Goal: Information Seeking & Learning: Learn about a topic

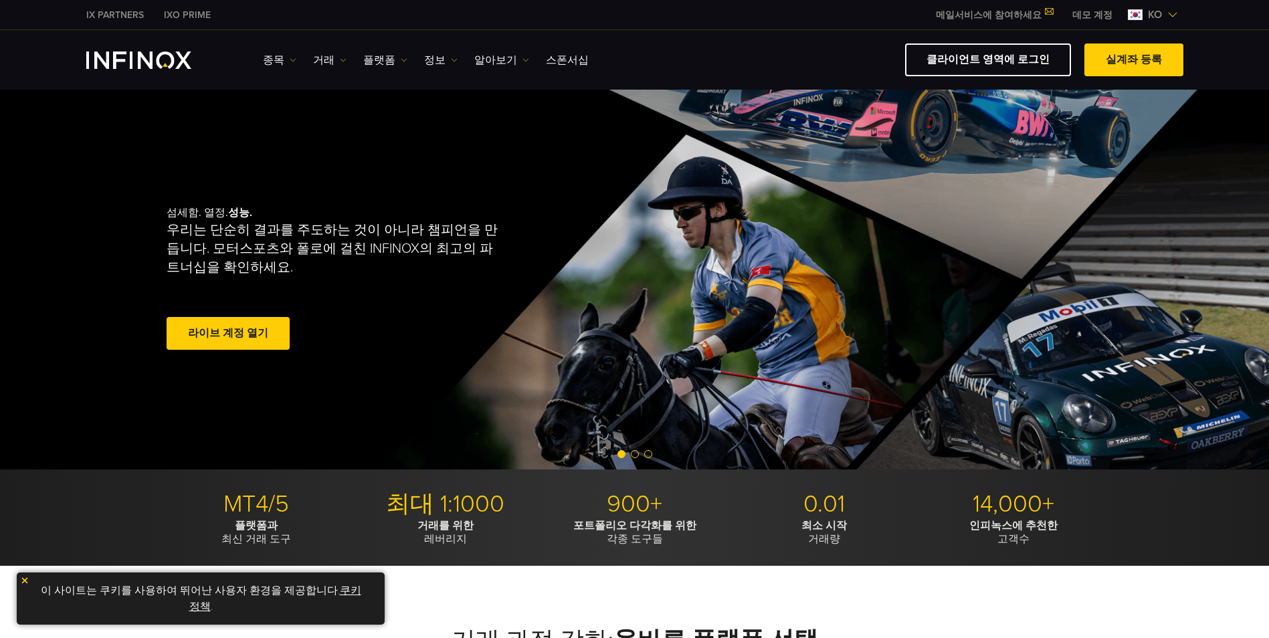
click at [290, 59] on img at bounding box center [293, 60] width 7 height 7
click at [297, 133] on link "상품 정보" at bounding box center [299, 131] width 72 height 29
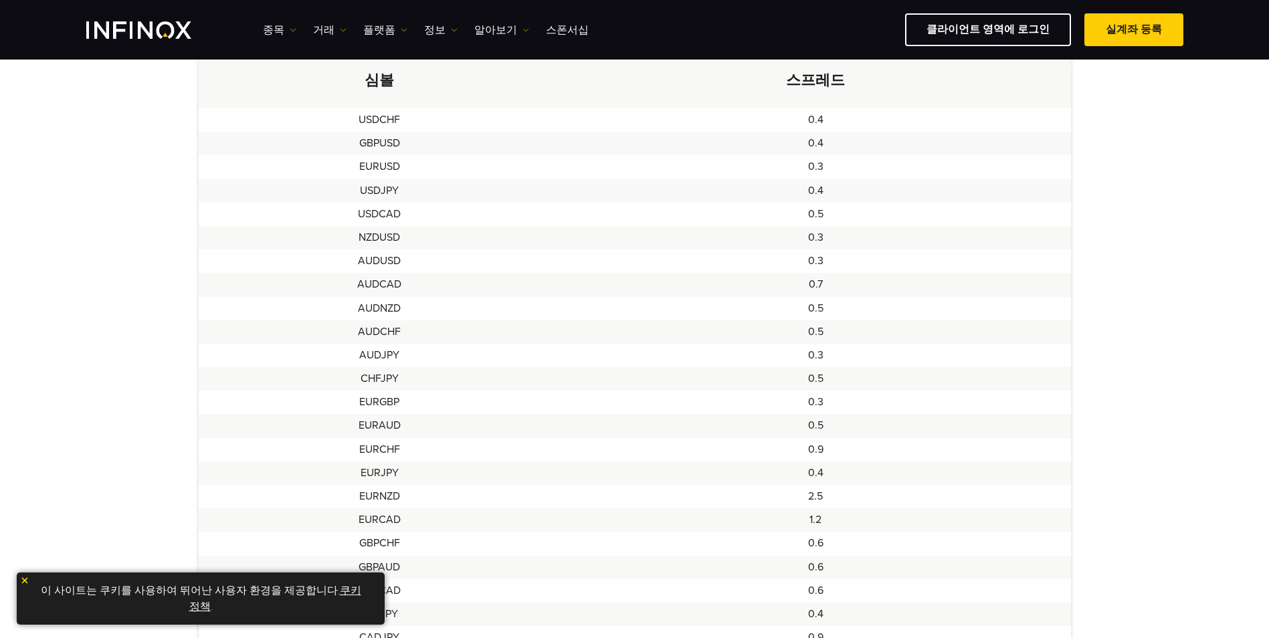
scroll to position [201, 0]
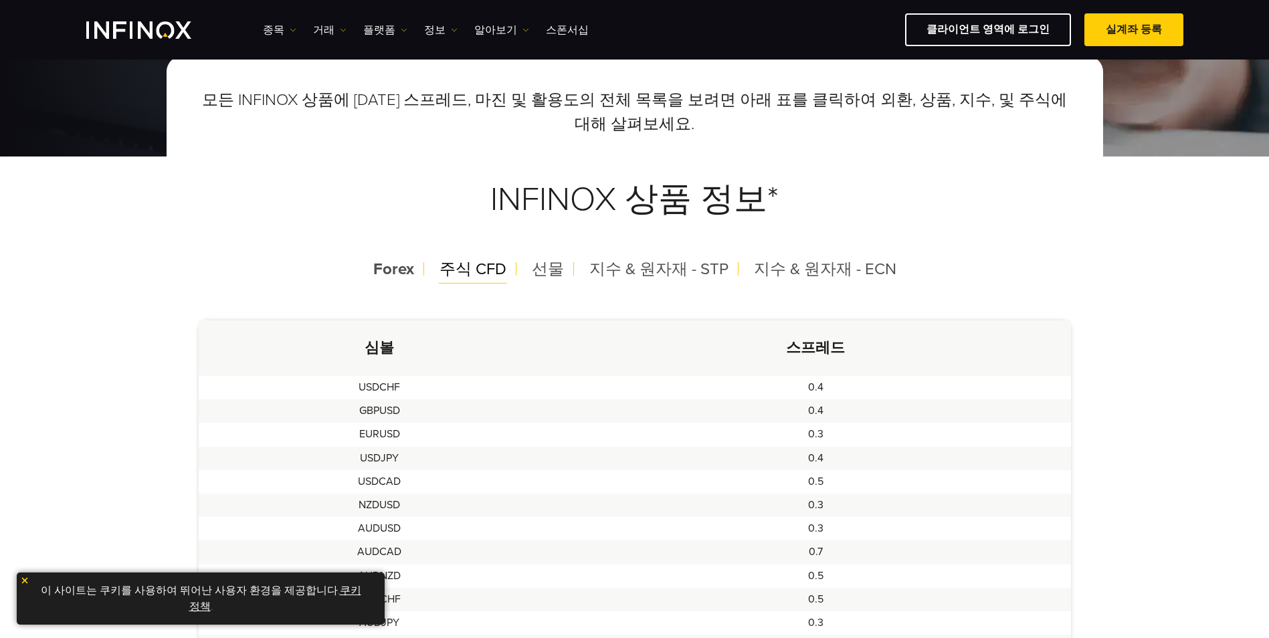
click at [472, 270] on span "주식 CFD" at bounding box center [473, 269] width 67 height 19
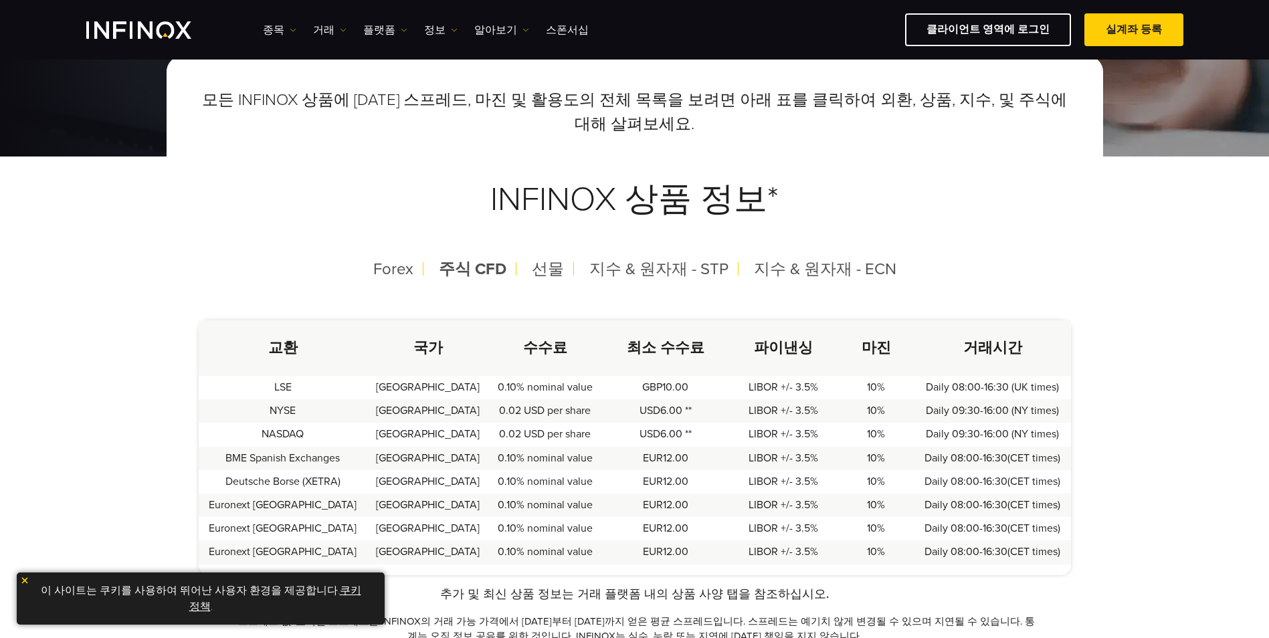
scroll to position [0, 0]
click at [552, 275] on span "선물" at bounding box center [548, 269] width 32 height 19
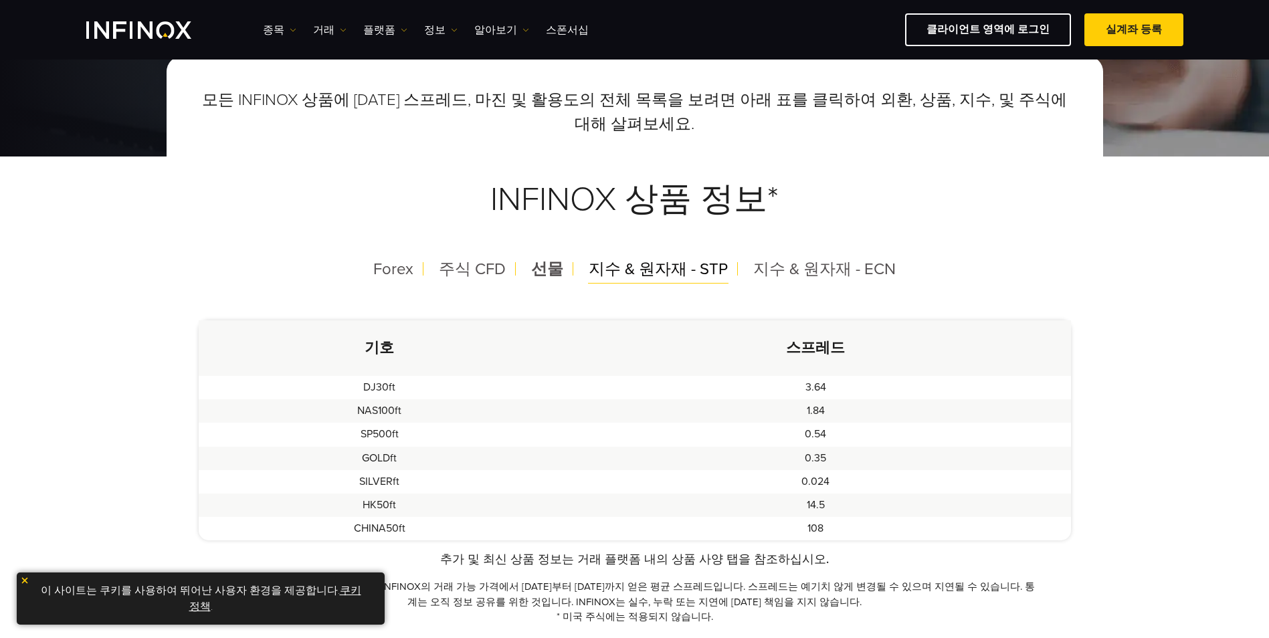
click at [642, 266] on span "지수 & 원자재 - STP" at bounding box center [658, 269] width 139 height 19
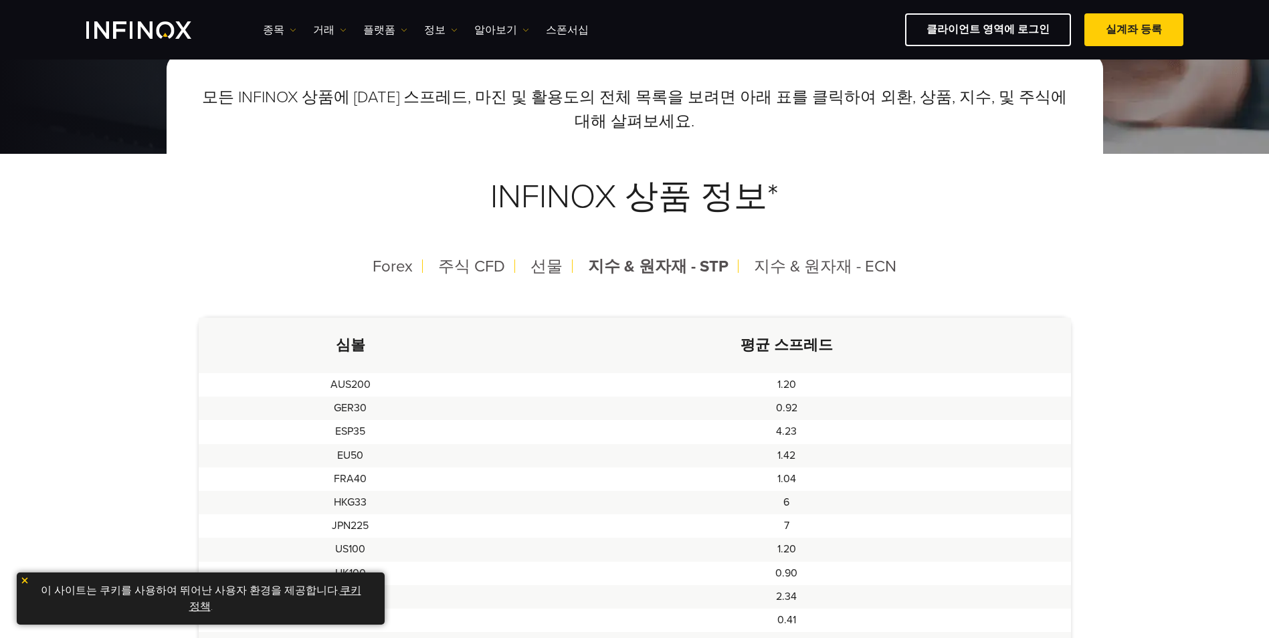
scroll to position [201, 0]
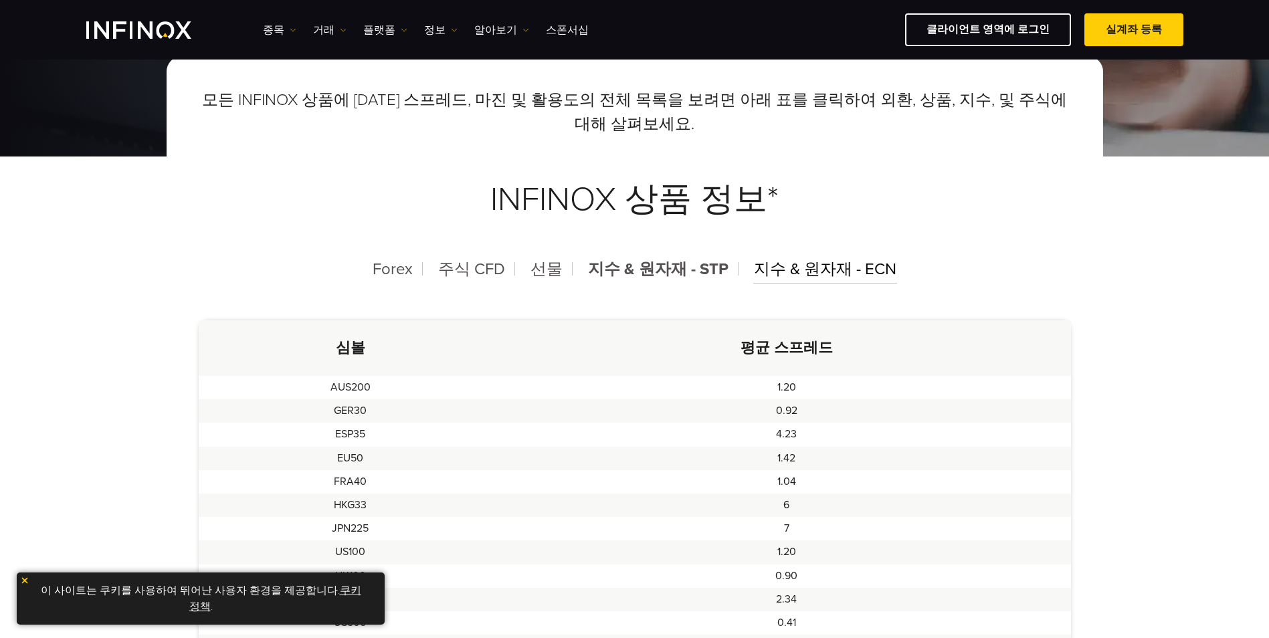
click at [776, 268] on span "지수 & 원자재 - ECN" at bounding box center [825, 269] width 143 height 19
click at [707, 272] on span "지수 & 원자재 - STP" at bounding box center [658, 269] width 139 height 19
click at [832, 274] on span "지수 & 원자재 - ECN" at bounding box center [825, 269] width 143 height 19
click at [559, 269] on span "선물" at bounding box center [547, 269] width 32 height 19
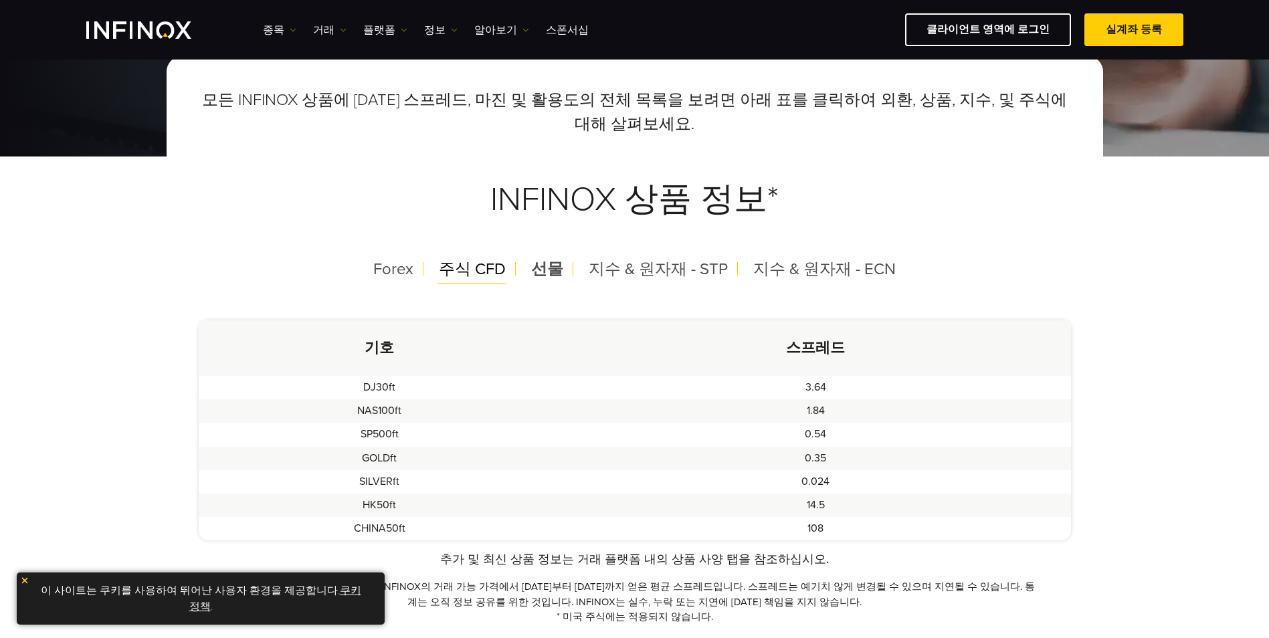
click at [497, 272] on span "주식 CFD" at bounding box center [472, 269] width 67 height 19
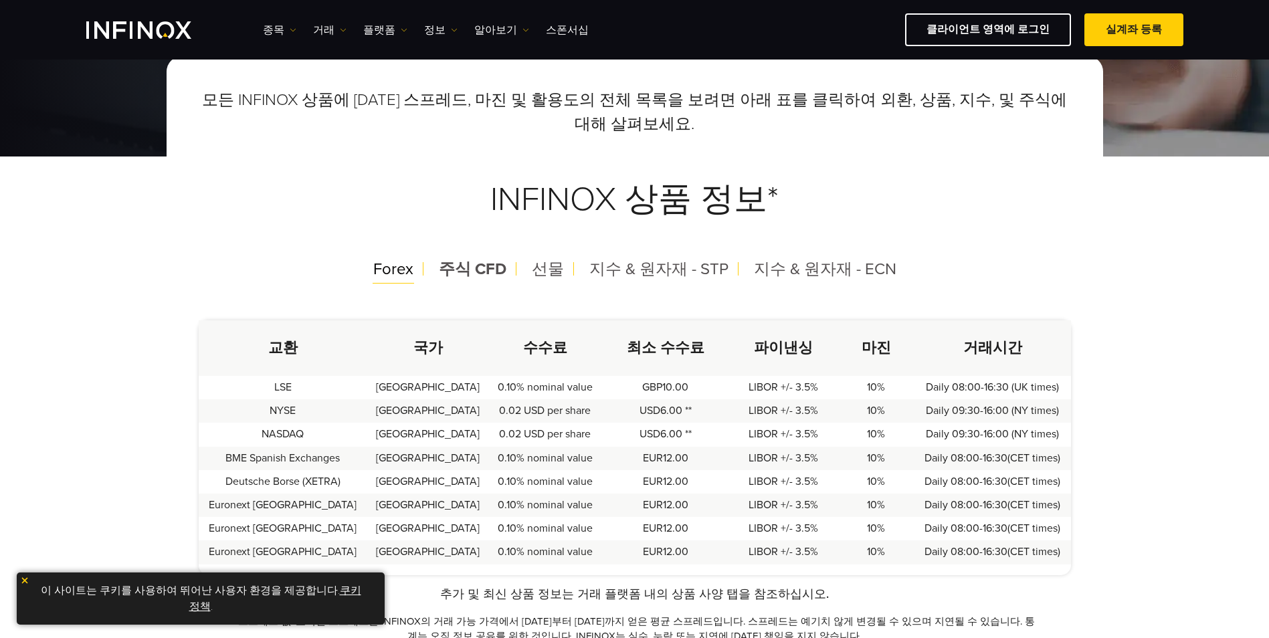
click at [414, 272] on span "Forex" at bounding box center [393, 269] width 40 height 19
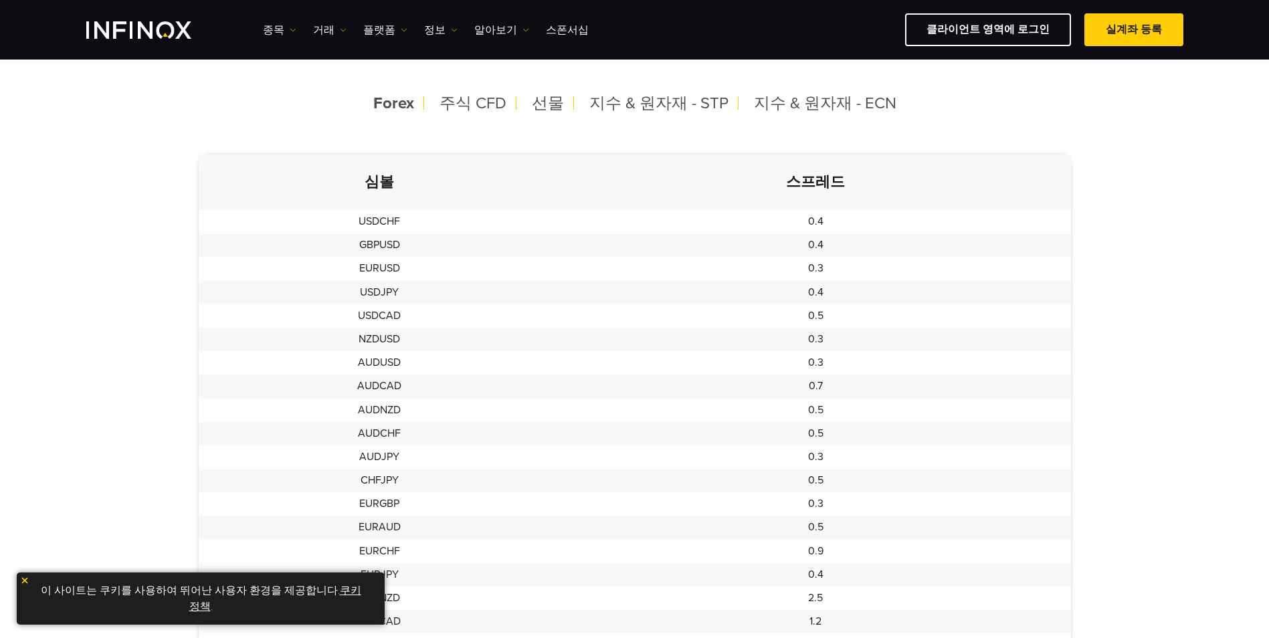
scroll to position [402, 0]
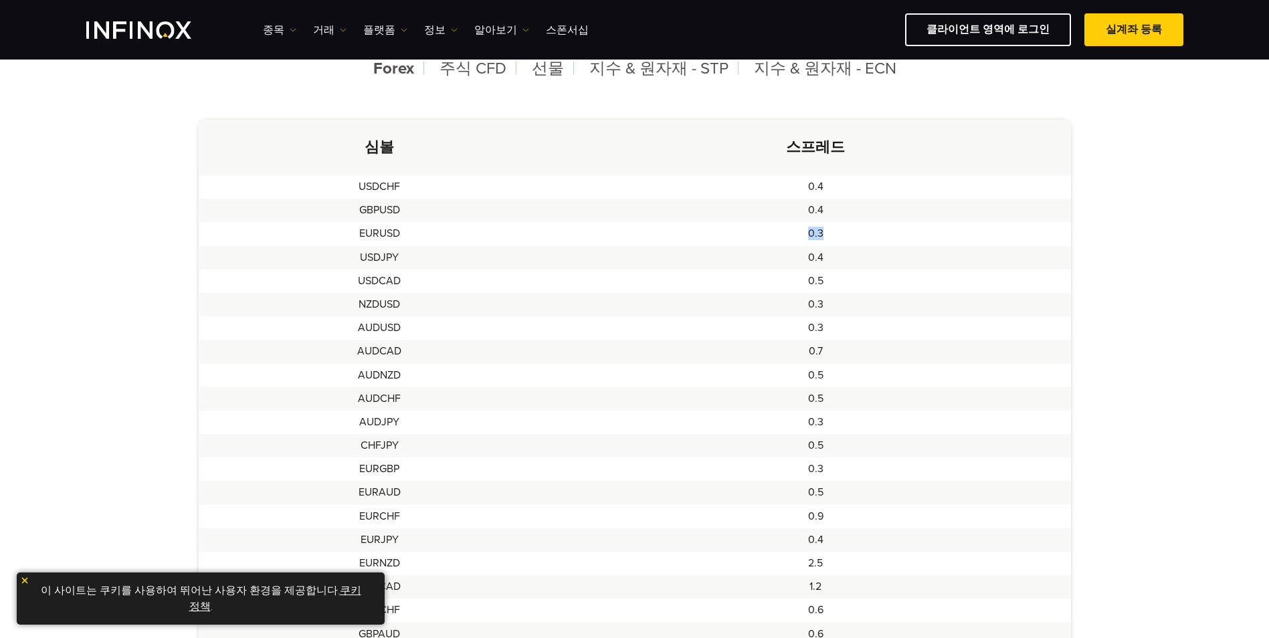
drag, startPoint x: 827, startPoint y: 234, endPoint x: 791, endPoint y: 234, distance: 36.1
click at [791, 234] on td "0.3" at bounding box center [816, 233] width 510 height 23
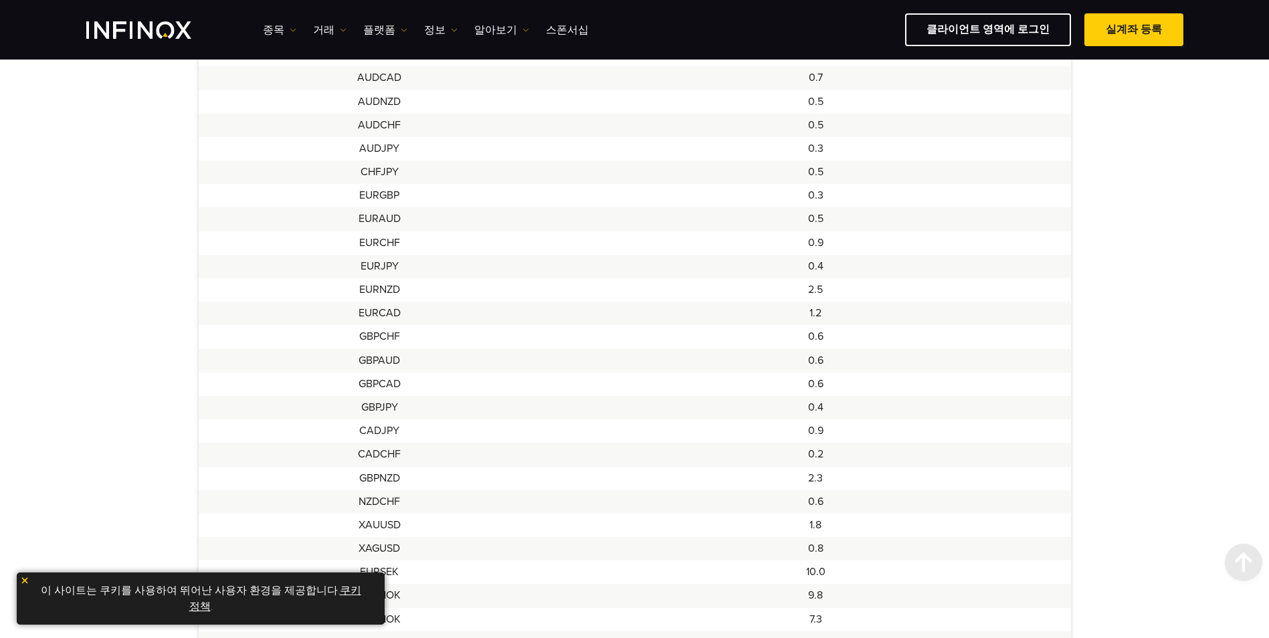
scroll to position [803, 0]
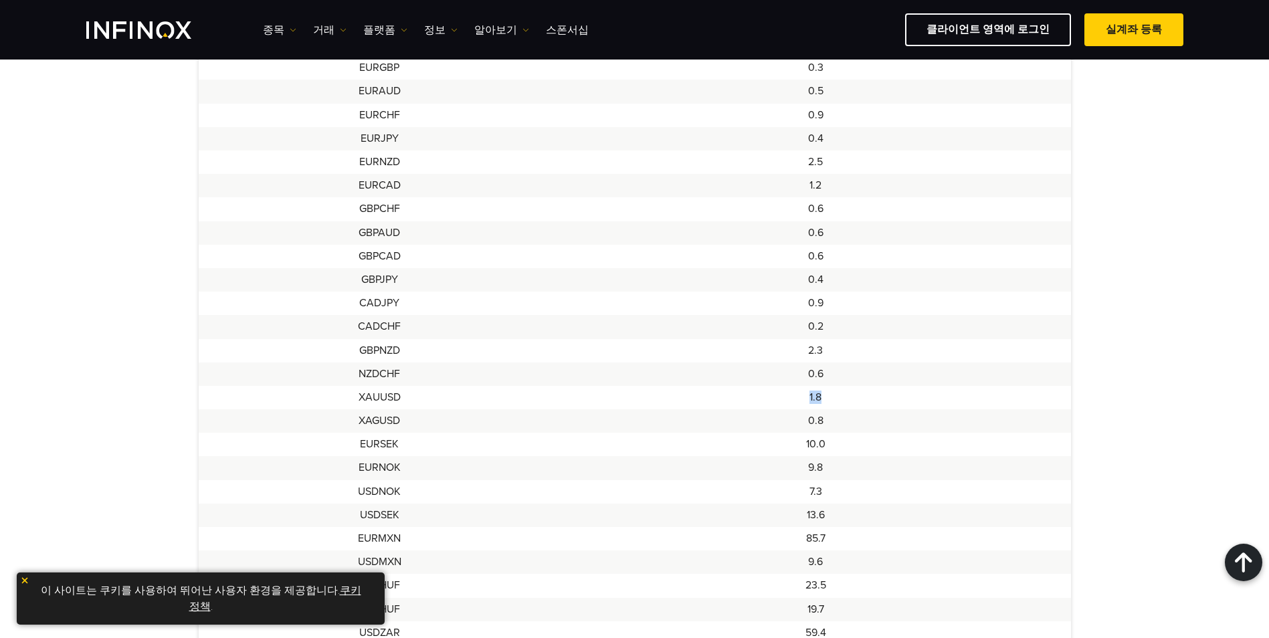
drag, startPoint x: 811, startPoint y: 401, endPoint x: 832, endPoint y: 401, distance: 20.7
click at [832, 401] on td "1.8" at bounding box center [816, 397] width 510 height 23
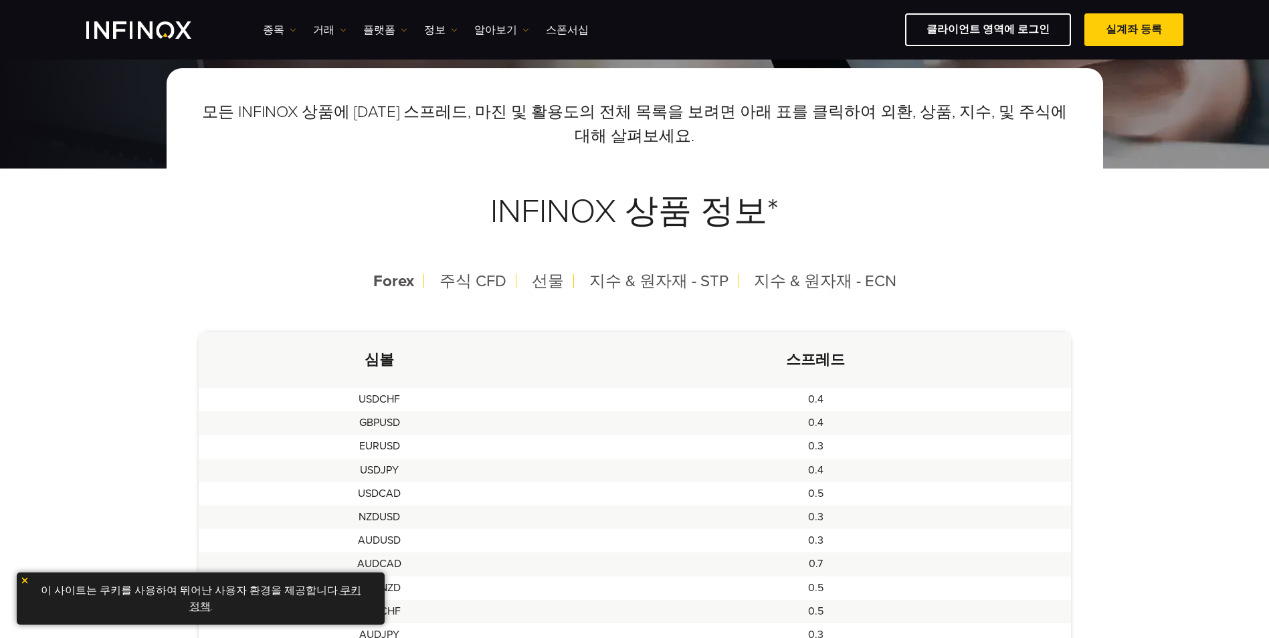
scroll to position [67, 0]
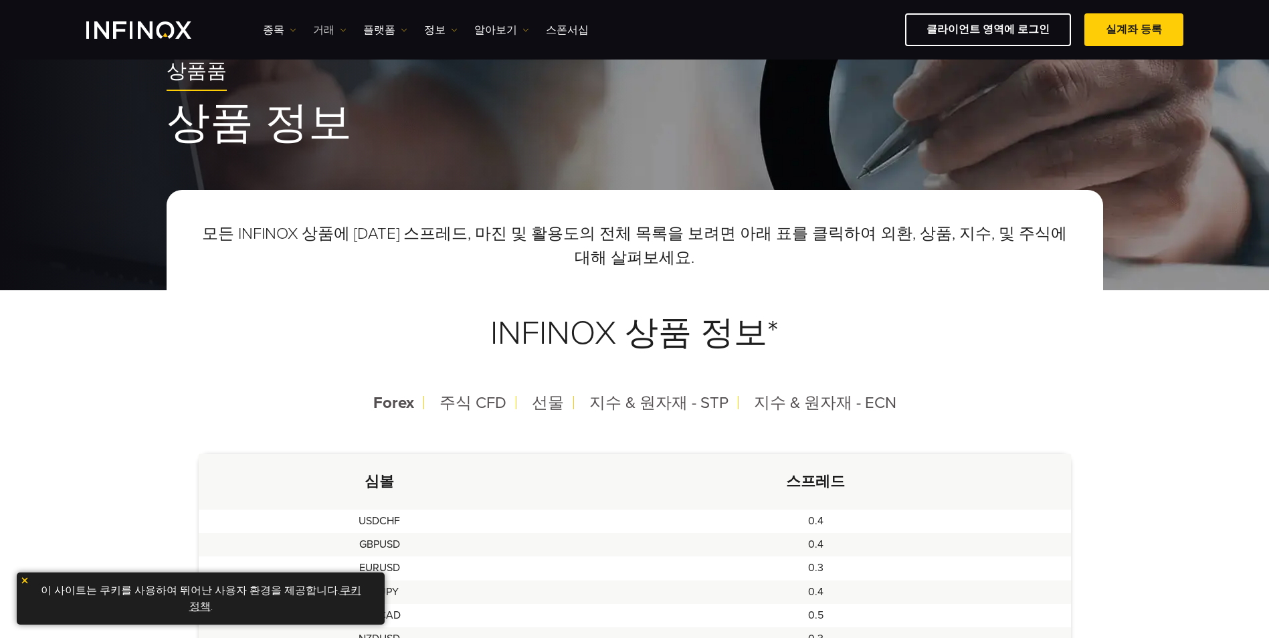
click at [332, 29] on link "거래" at bounding box center [329, 30] width 33 height 16
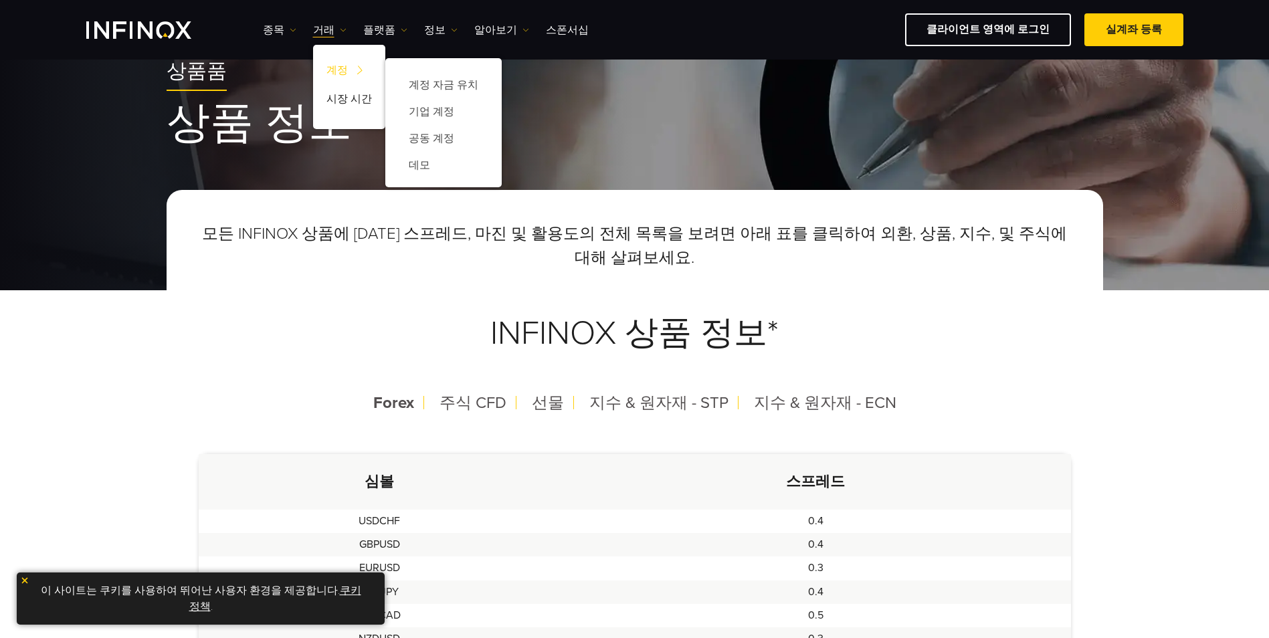
click at [345, 65] on link "계정" at bounding box center [349, 72] width 72 height 29
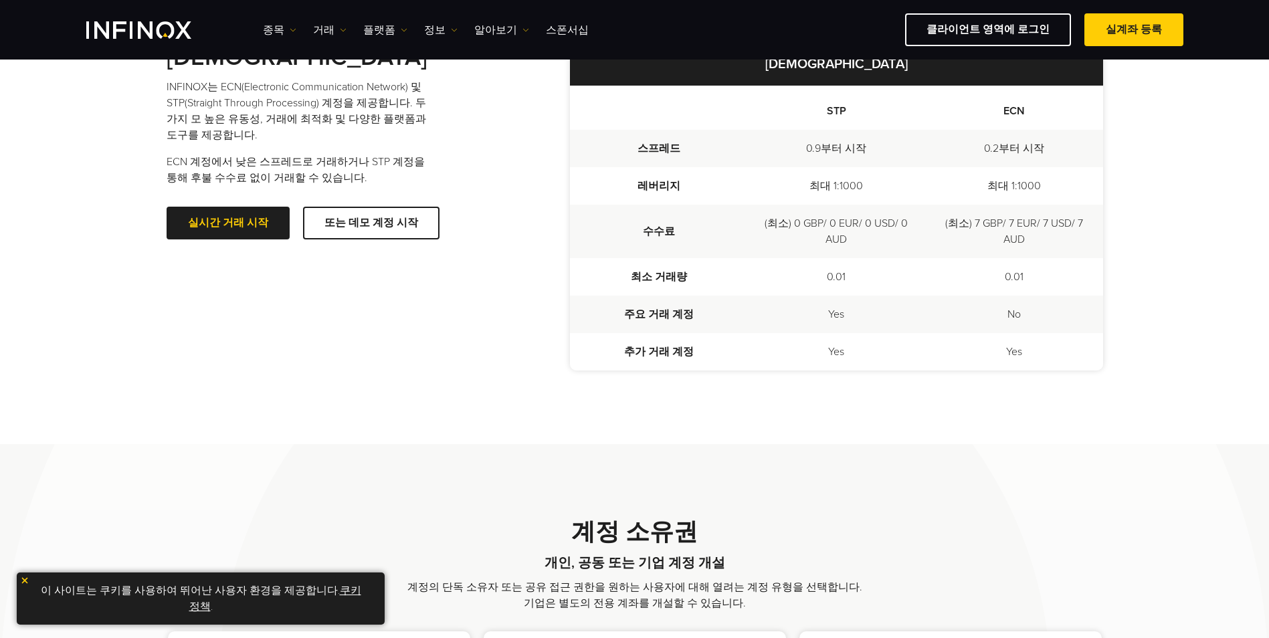
scroll to position [67, 0]
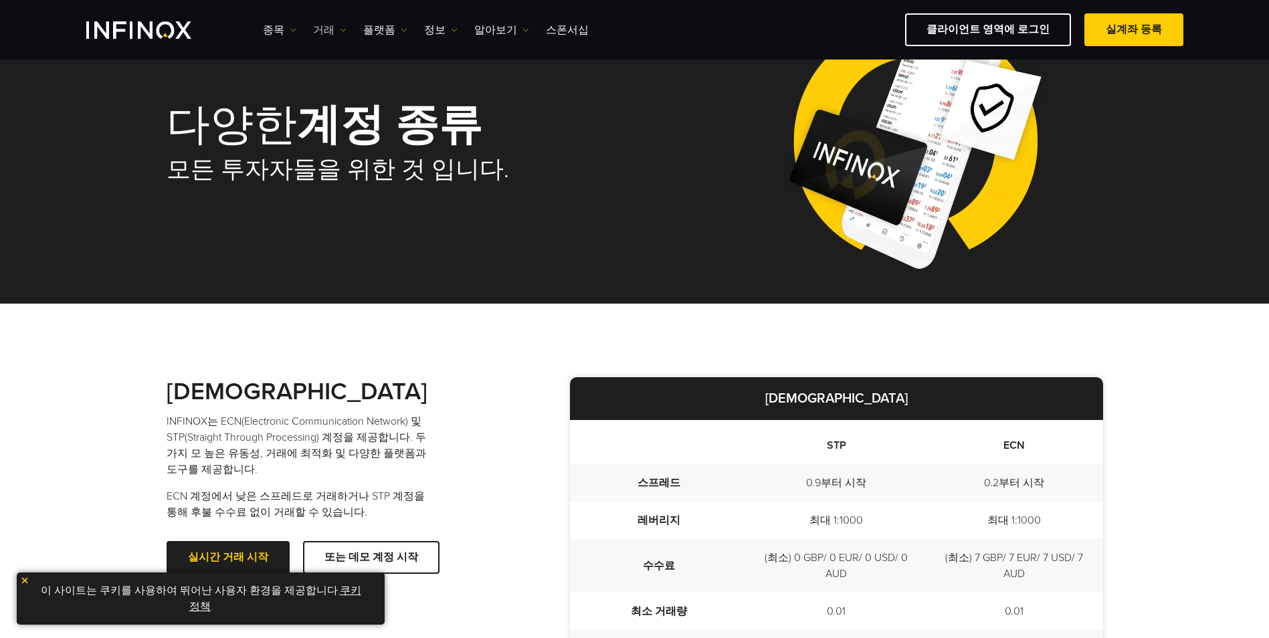
click at [340, 31] on img at bounding box center [343, 30] width 7 height 7
click at [349, 95] on link "시장 시간" at bounding box center [349, 101] width 72 height 29
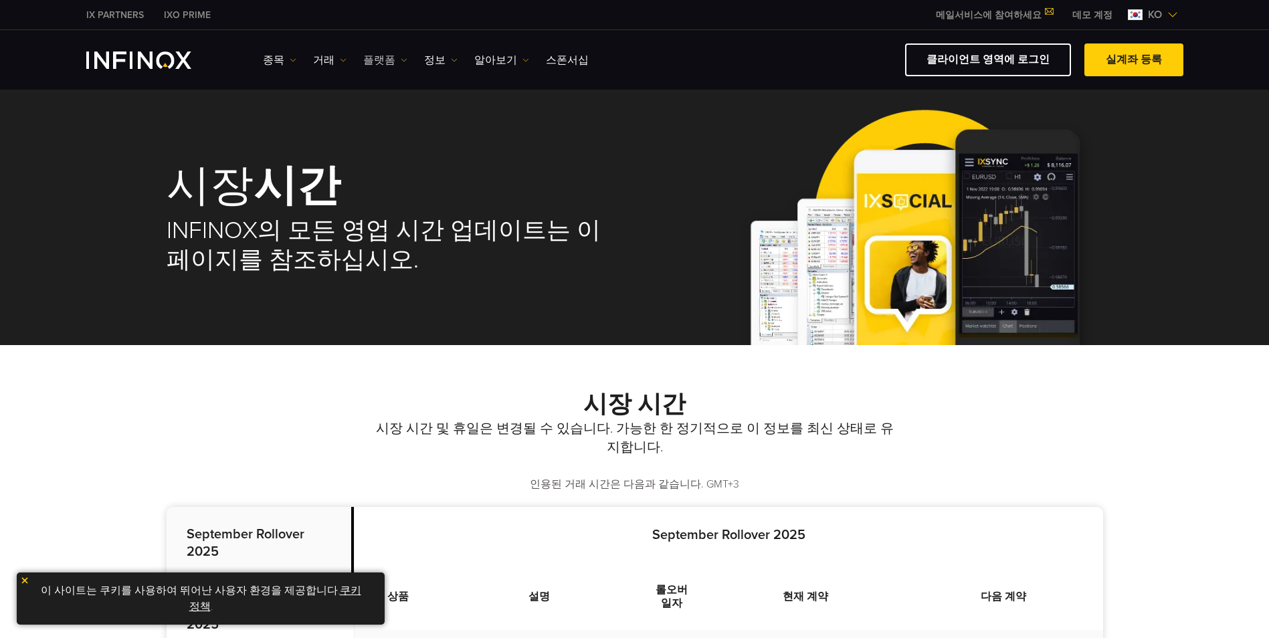
click at [385, 62] on link "플랫폼" at bounding box center [385, 60] width 44 height 16
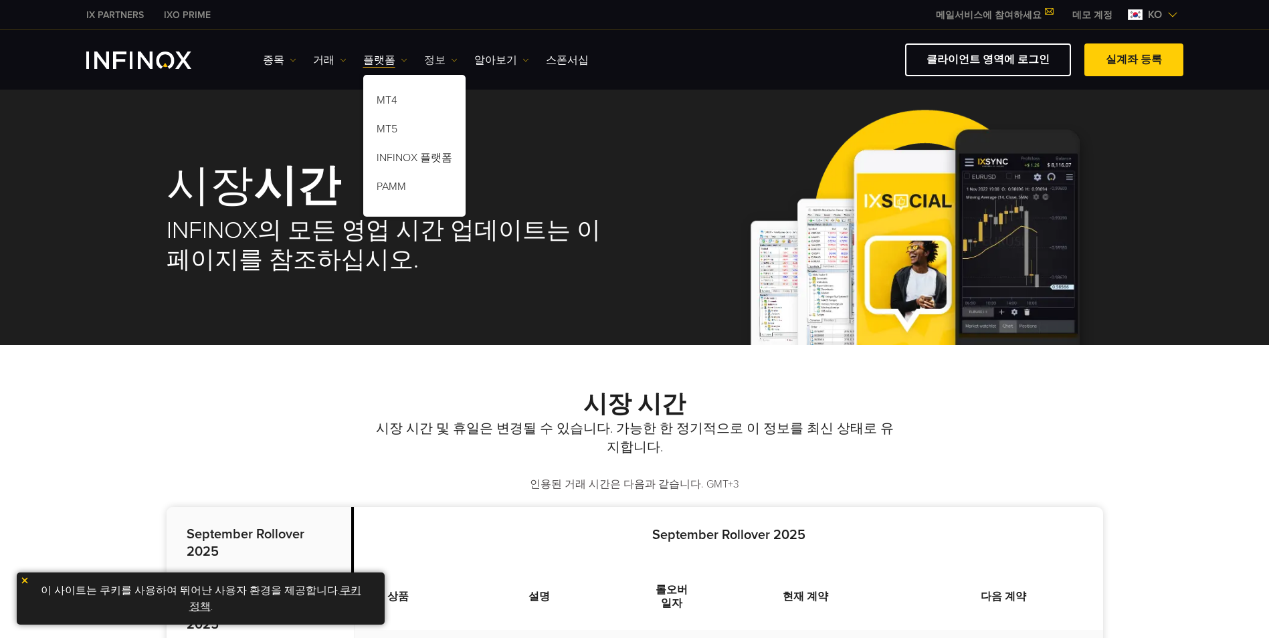
click at [431, 59] on link "정보" at bounding box center [440, 60] width 33 height 16
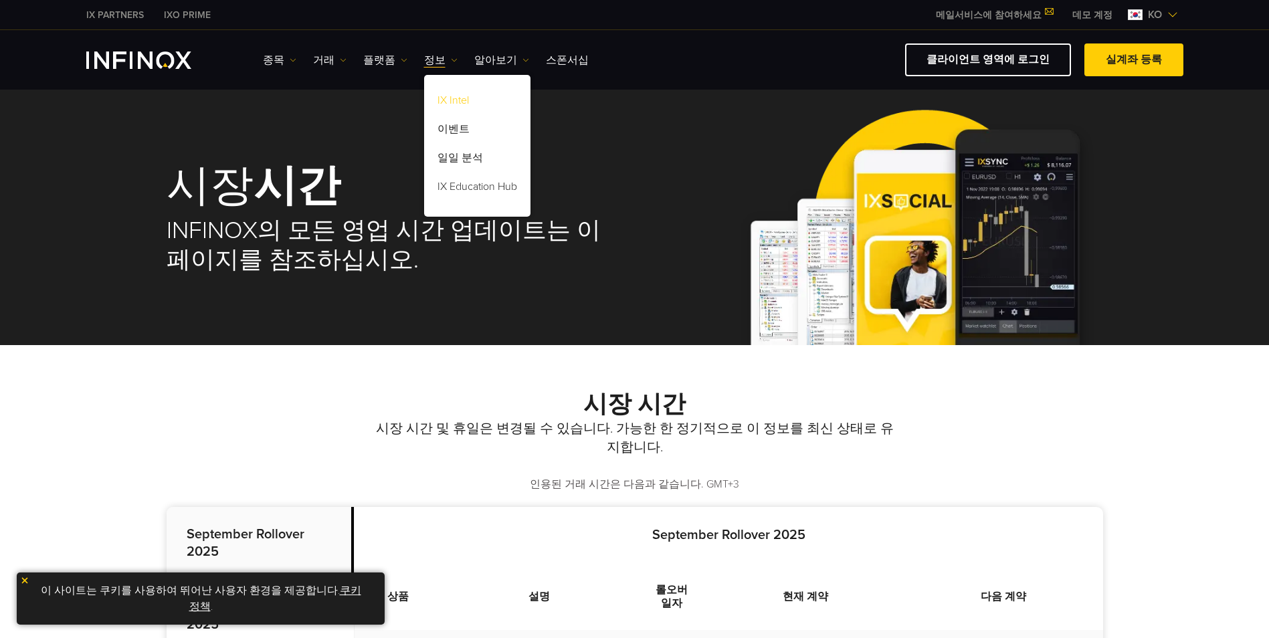
click at [452, 99] on link "IX Intel" at bounding box center [477, 102] width 106 height 29
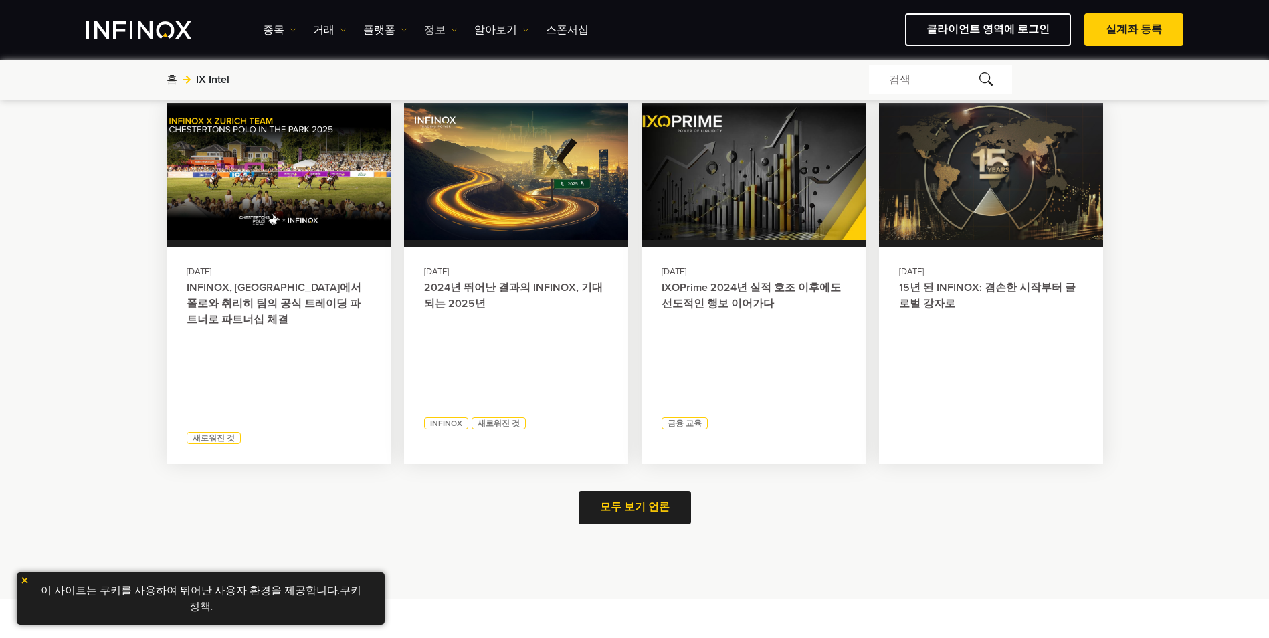
click at [451, 29] on img at bounding box center [454, 30] width 7 height 7
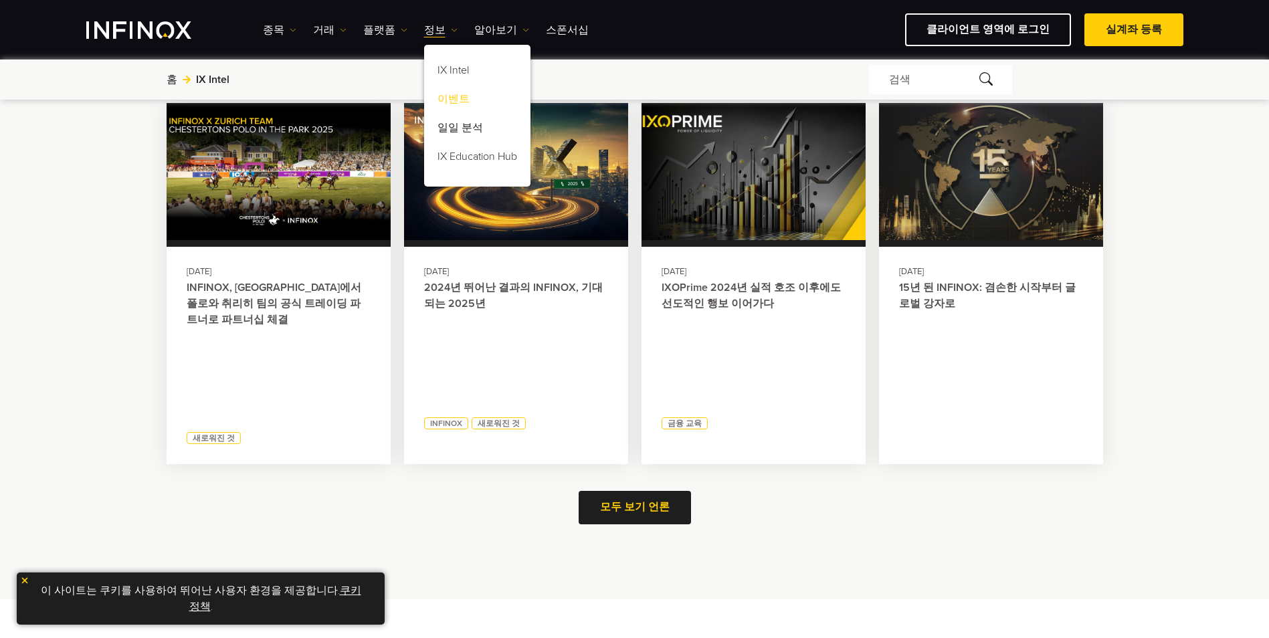
click at [453, 102] on link "이벤트" at bounding box center [477, 101] width 106 height 29
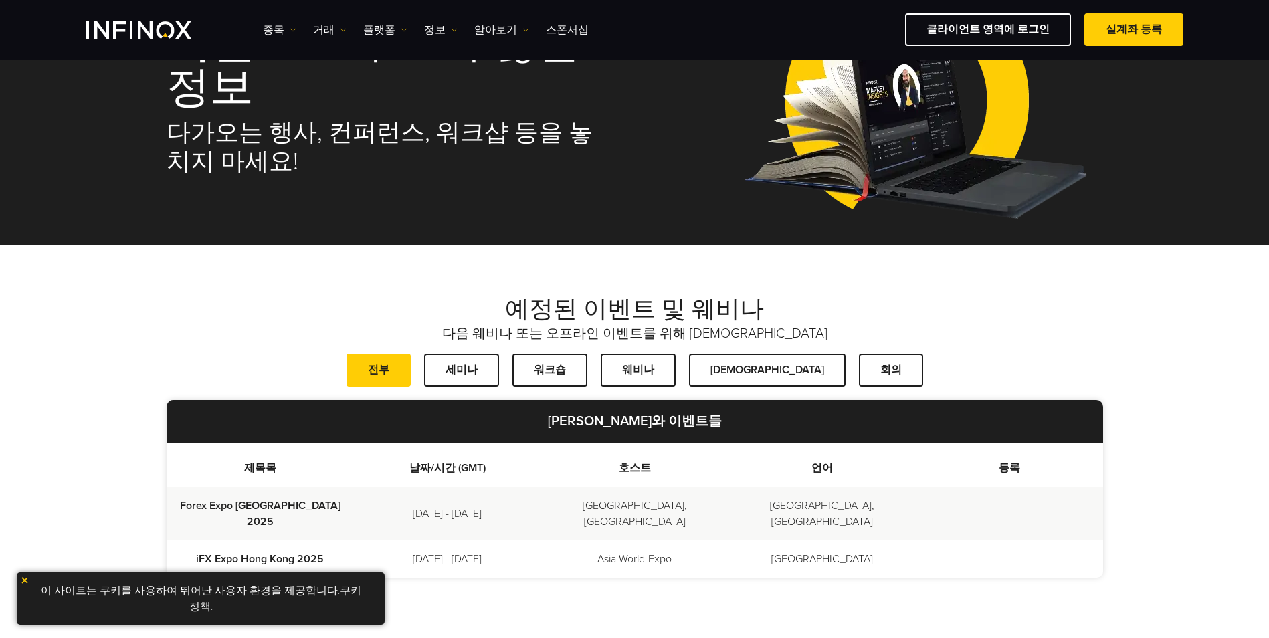
scroll to position [268, 0]
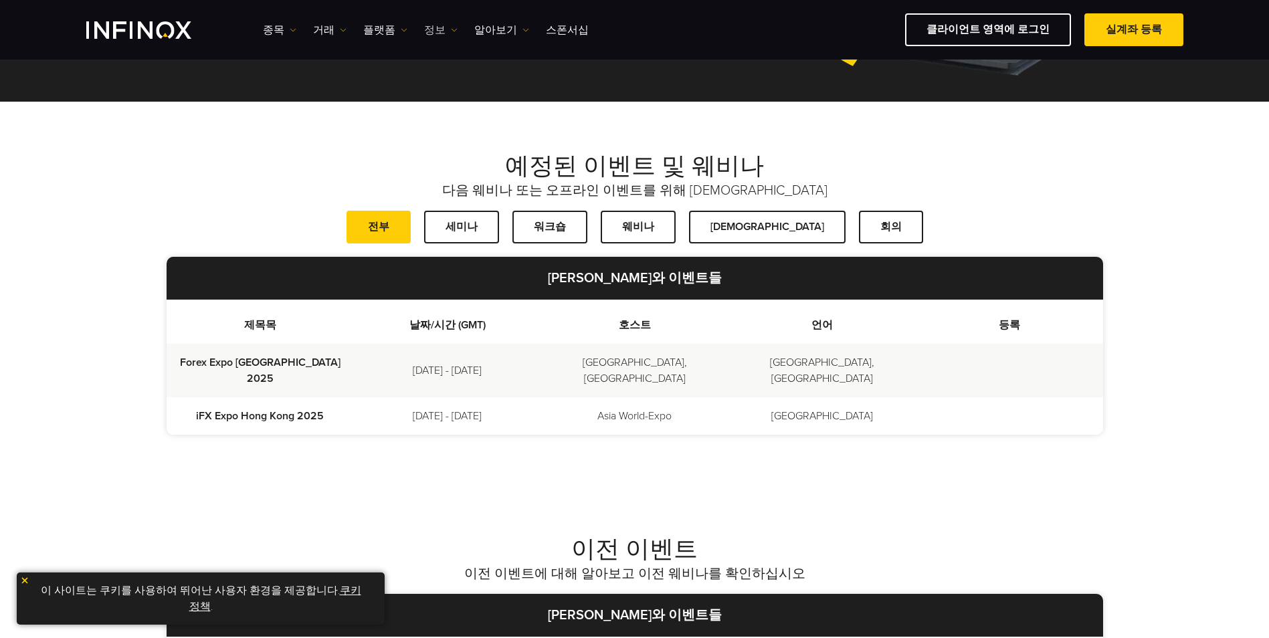
click at [438, 32] on link "정보" at bounding box center [440, 30] width 33 height 16
click at [450, 127] on link "일일 분석" at bounding box center [477, 130] width 106 height 29
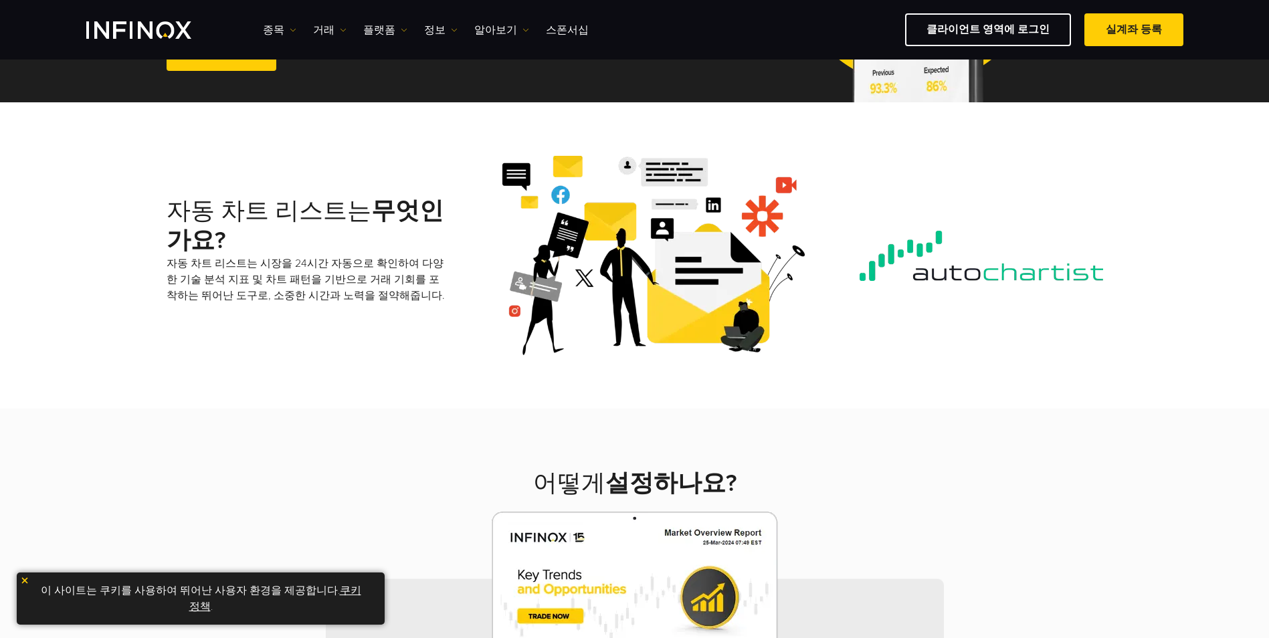
scroll to position [335, 0]
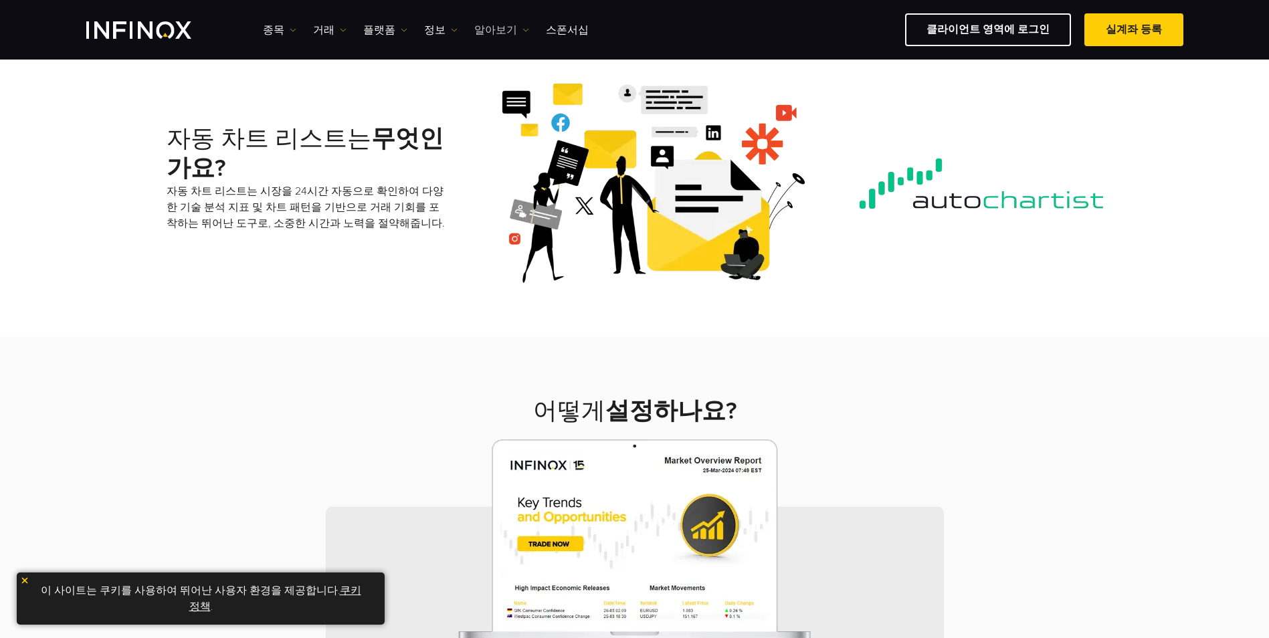
click at [507, 31] on link "알아보기" at bounding box center [501, 30] width 55 height 16
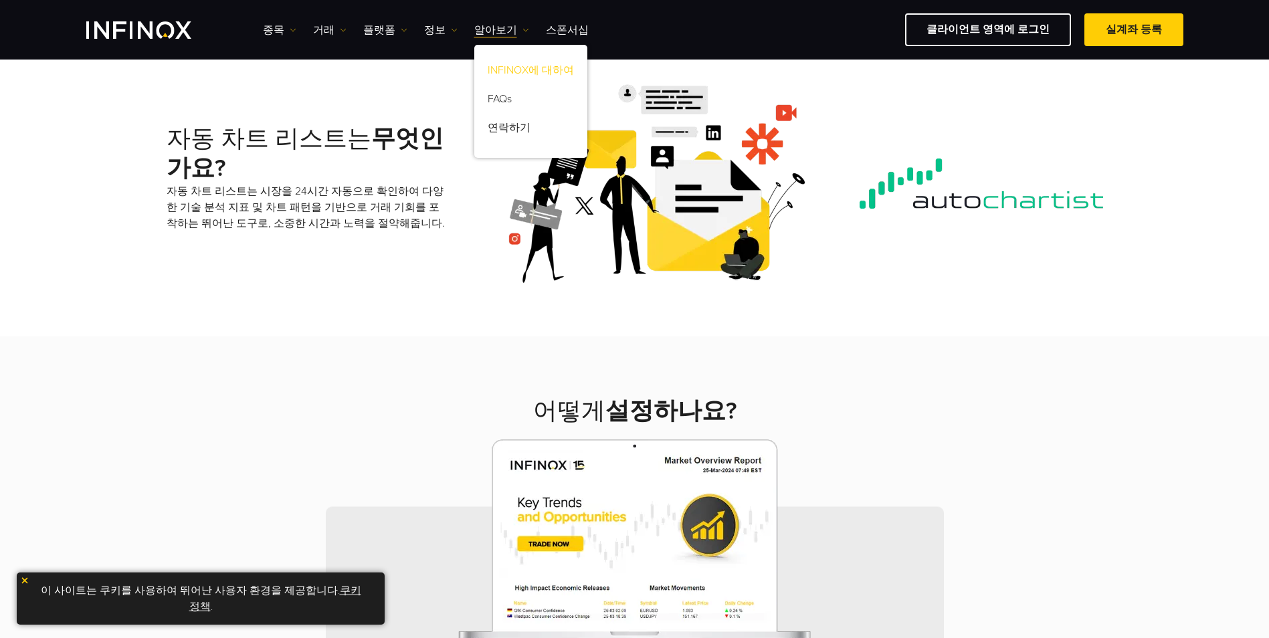
click at [516, 64] on link "INFINOX에 대하여" at bounding box center [530, 72] width 113 height 29
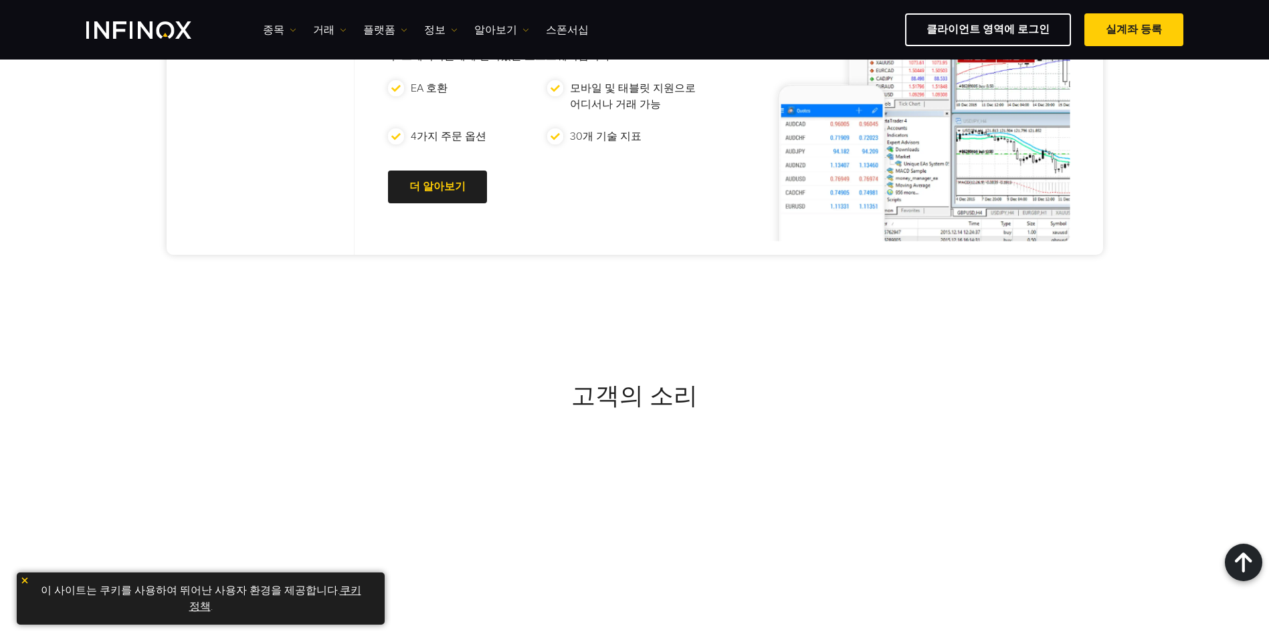
scroll to position [4149, 0]
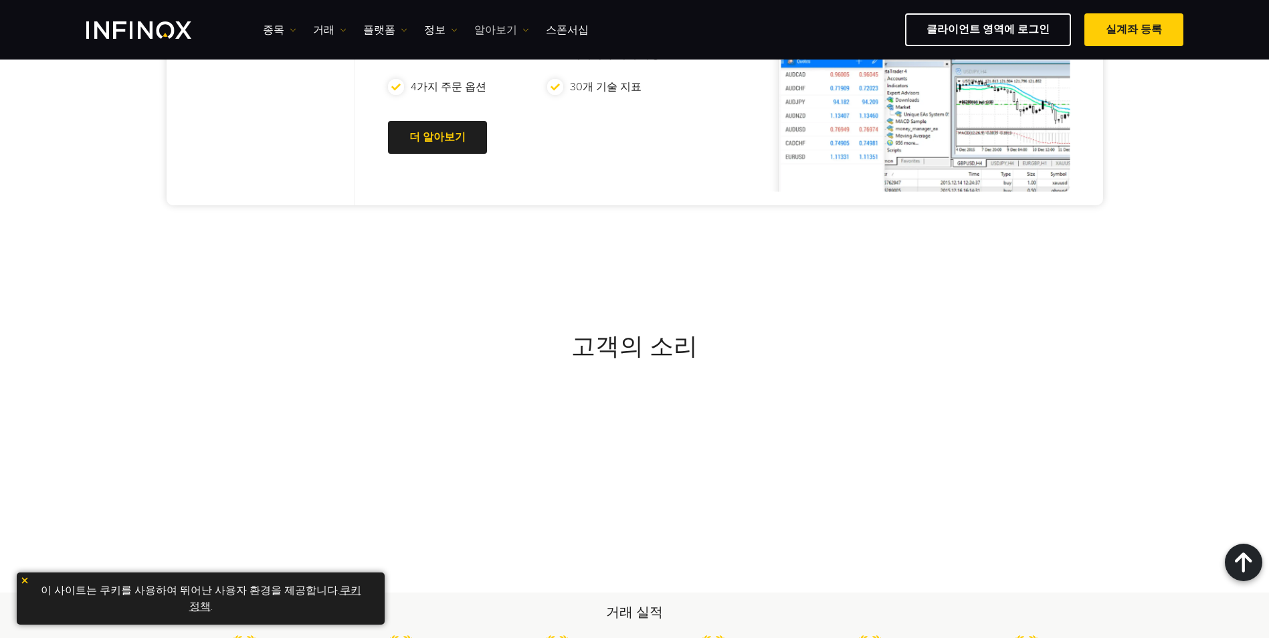
click at [505, 34] on link "알아보기" at bounding box center [501, 30] width 55 height 16
click at [498, 102] on link "FAQs" at bounding box center [530, 101] width 113 height 29
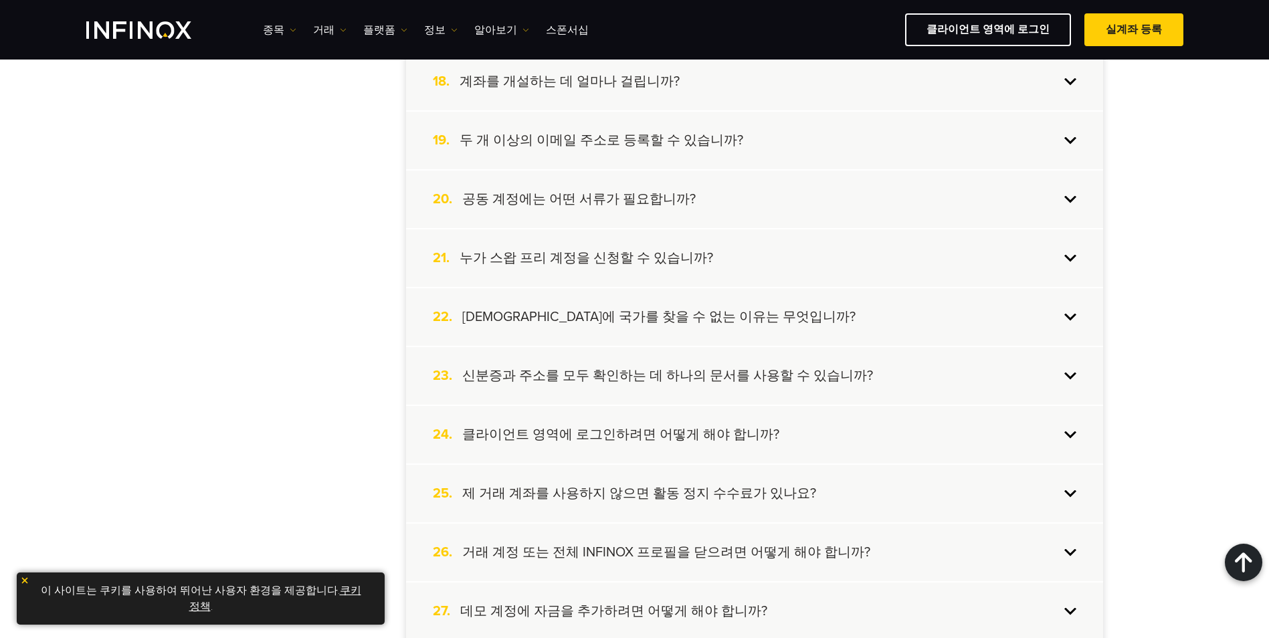
scroll to position [1405, 0]
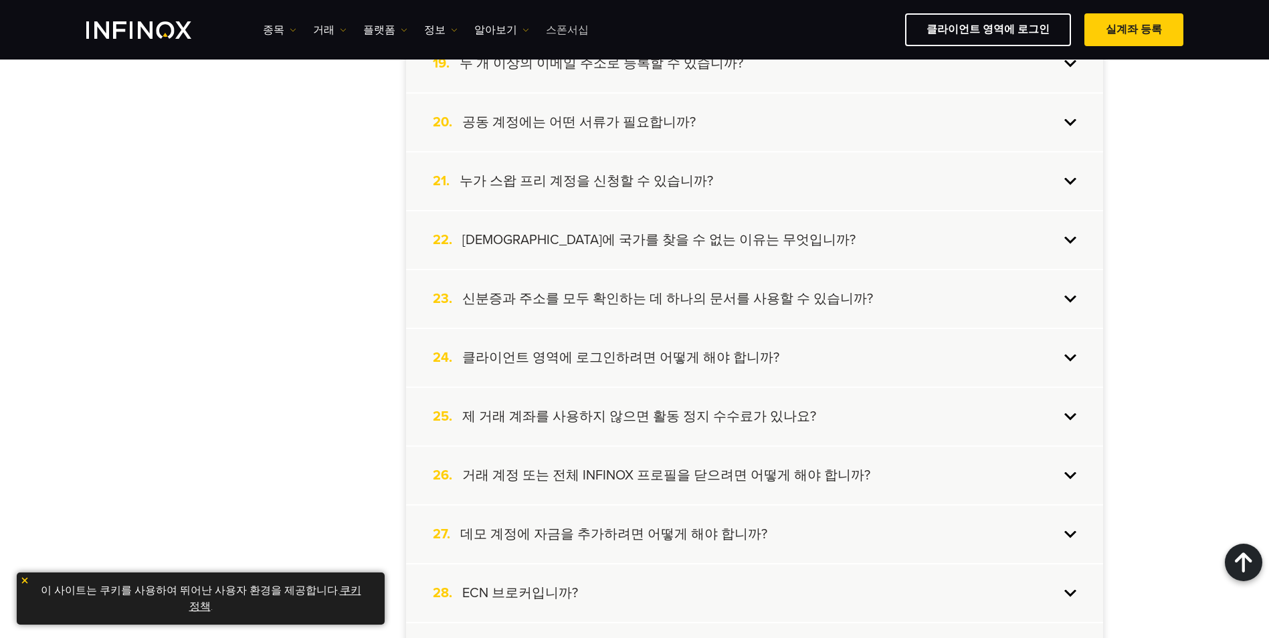
click at [568, 27] on link "스폰서십" at bounding box center [567, 30] width 43 height 16
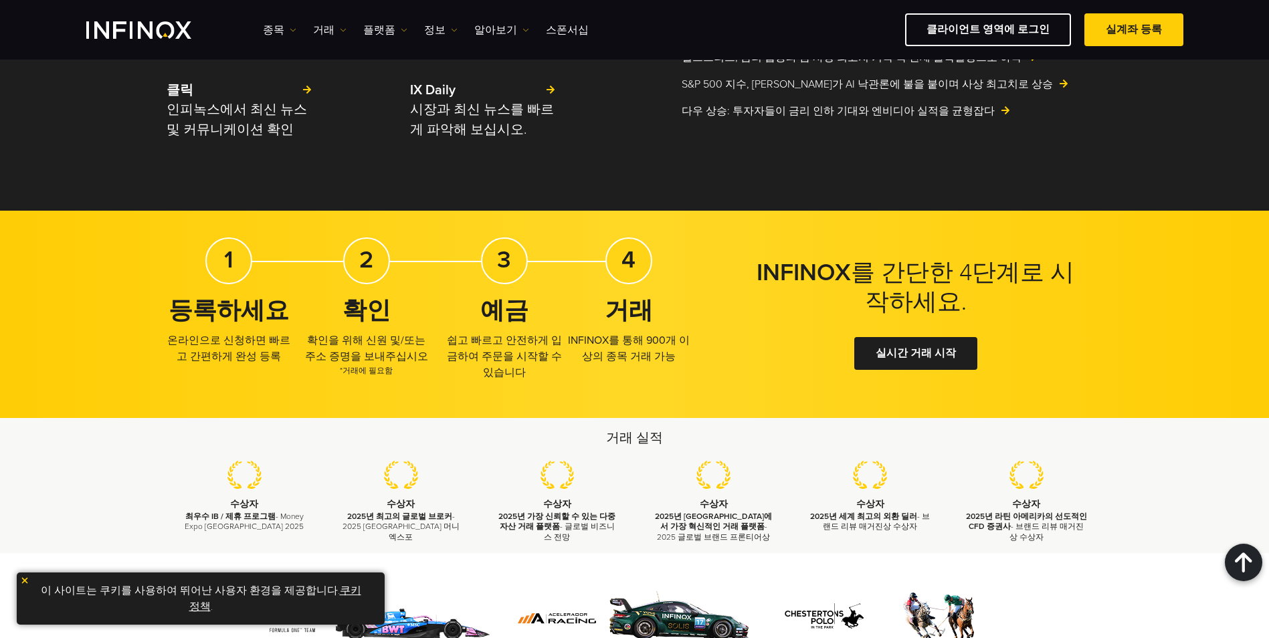
scroll to position [2008, 0]
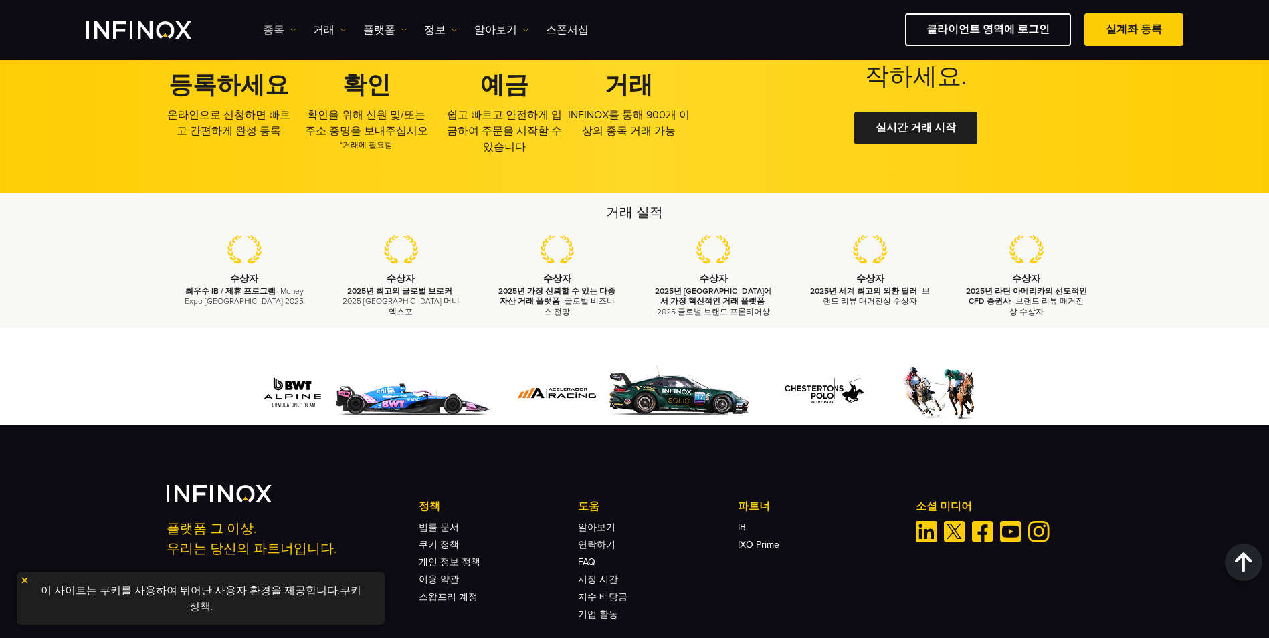
click at [284, 30] on link "종목" at bounding box center [279, 30] width 33 height 16
click at [290, 64] on link "종목" at bounding box center [299, 72] width 72 height 29
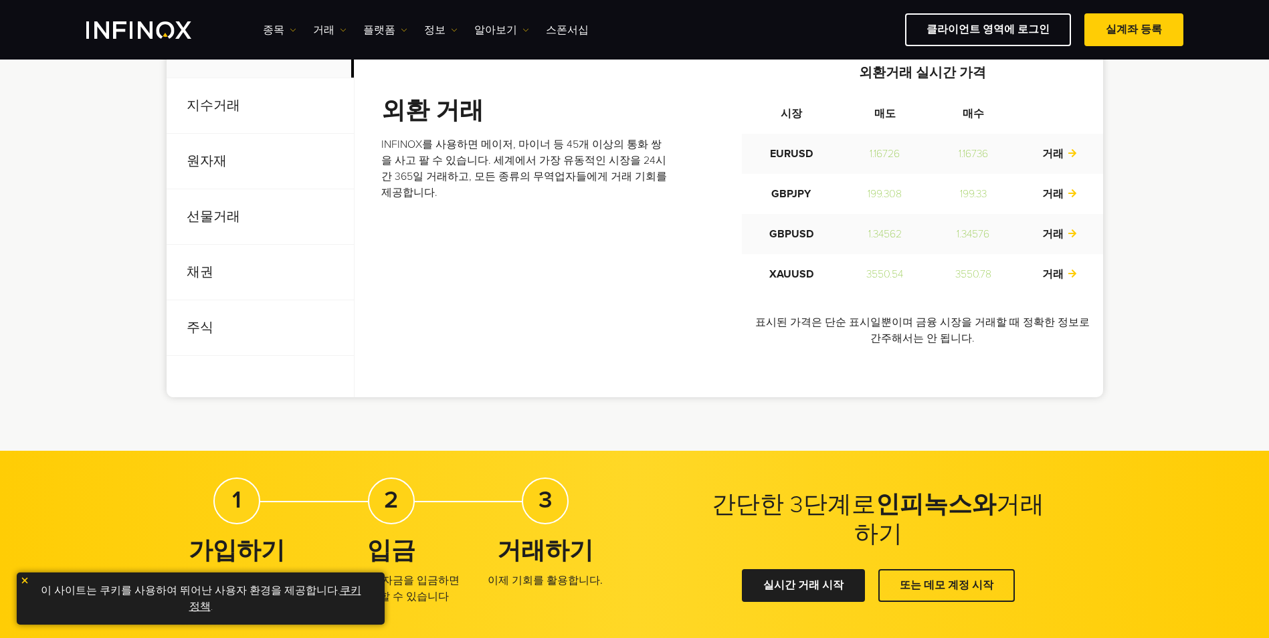
scroll to position [535, 0]
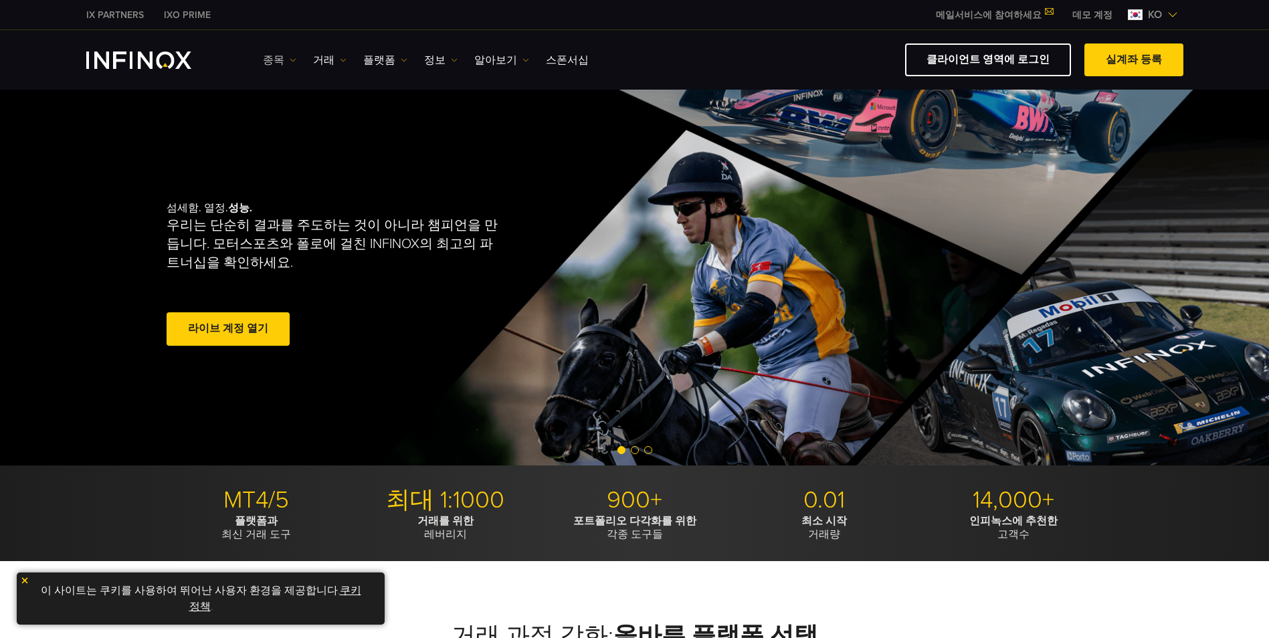
click at [291, 58] on img at bounding box center [293, 60] width 7 height 7
click at [340, 58] on img at bounding box center [343, 60] width 7 height 7
click at [393, 56] on link "플랫폼" at bounding box center [385, 60] width 44 height 16
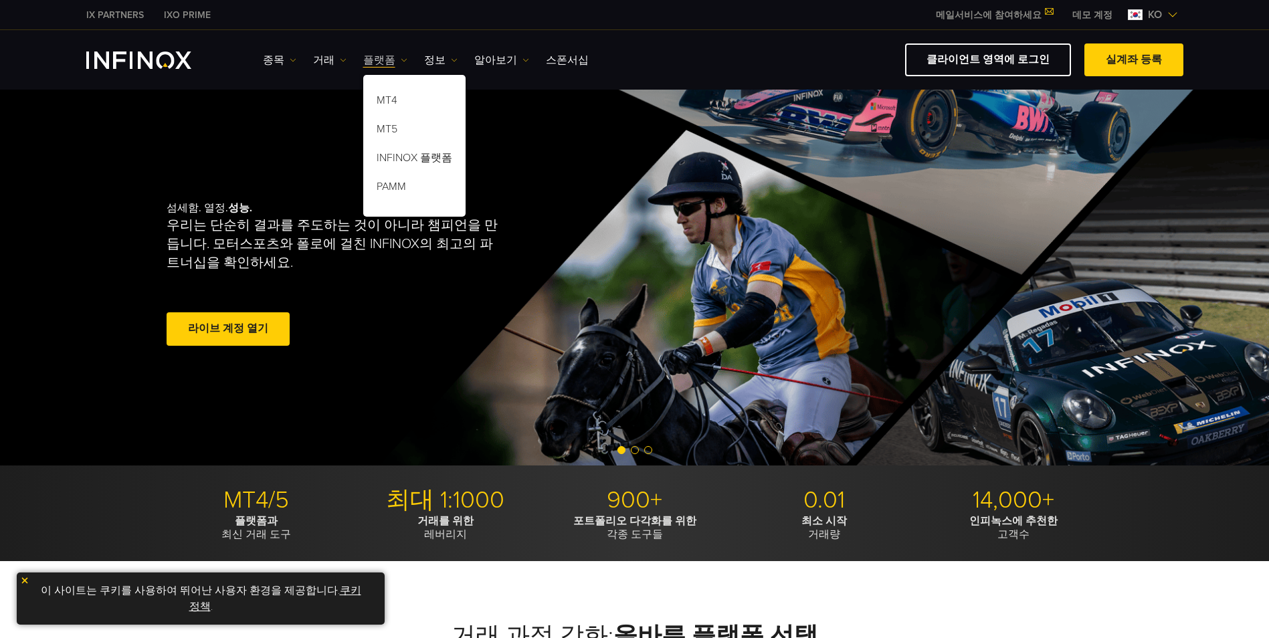
click at [401, 62] on img at bounding box center [404, 60] width 7 height 7
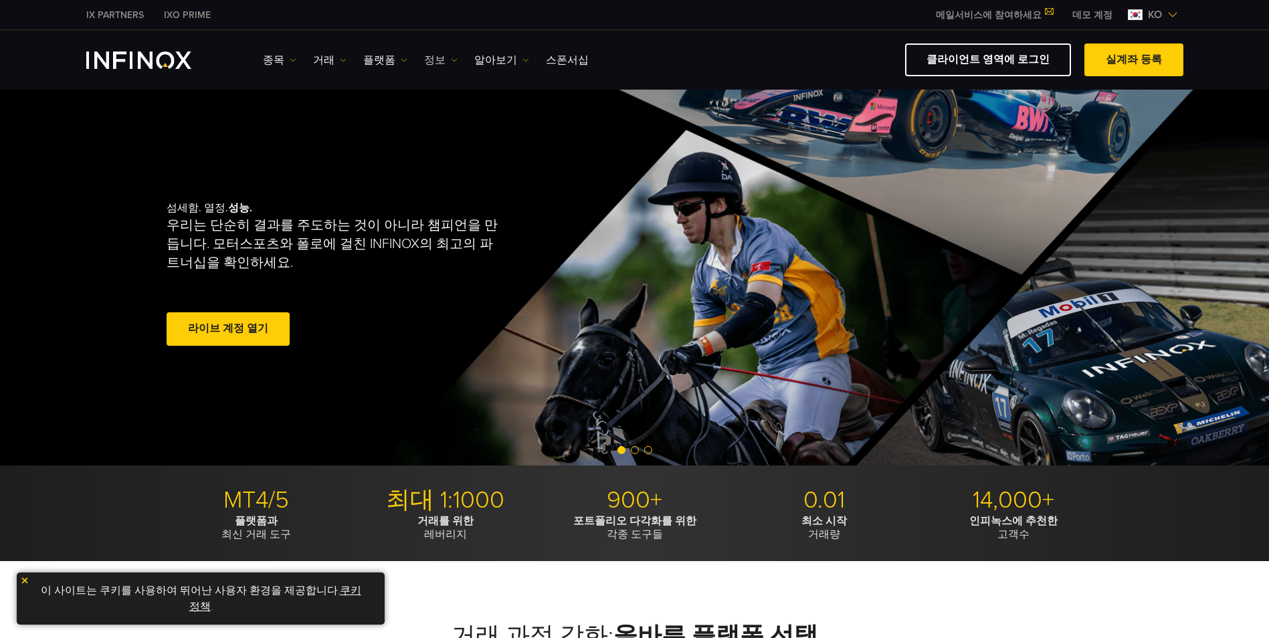
click at [451, 62] on img at bounding box center [454, 60] width 7 height 7
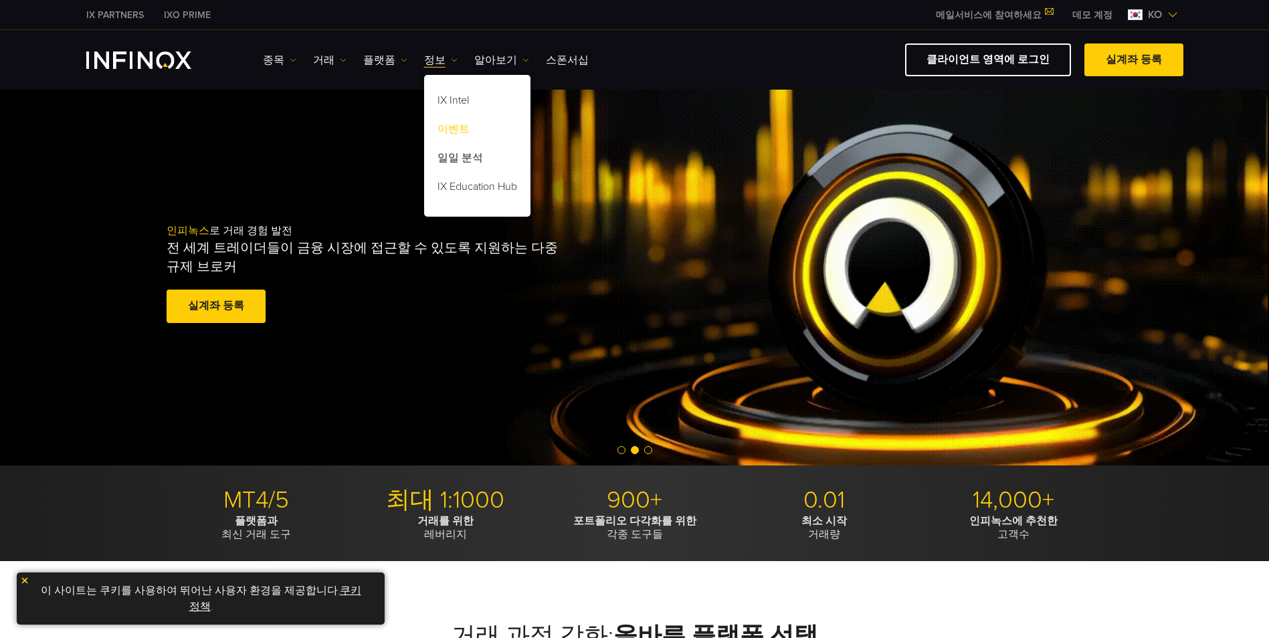
click at [441, 130] on link "이벤트" at bounding box center [477, 131] width 106 height 29
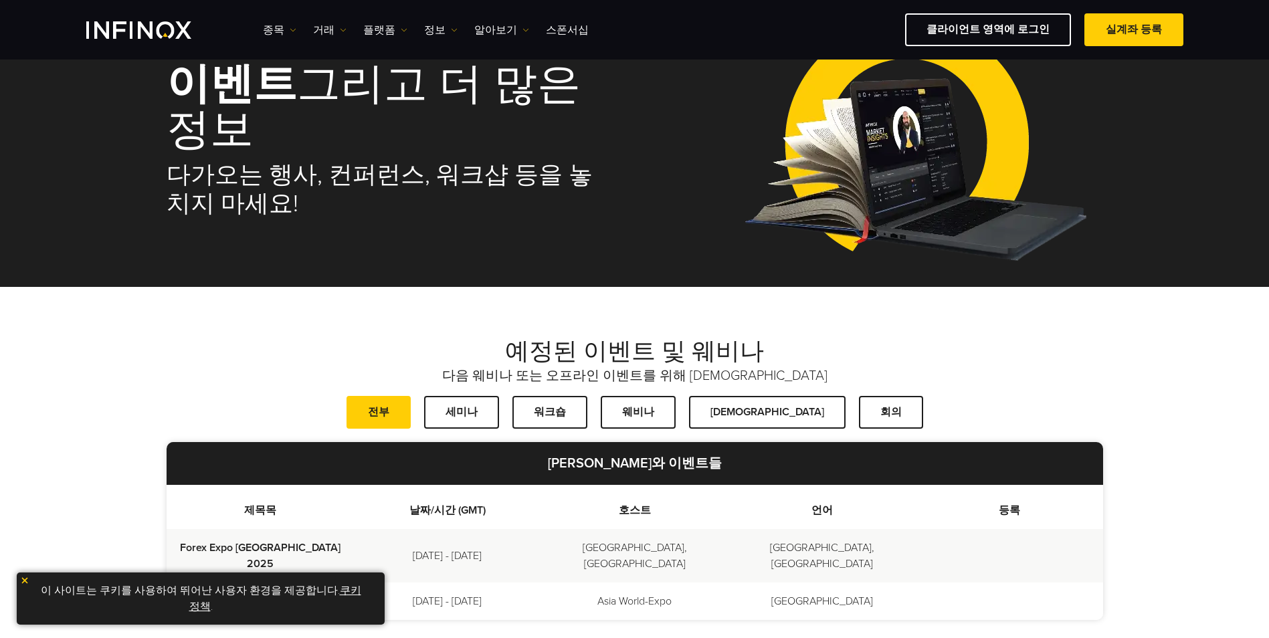
scroll to position [67, 0]
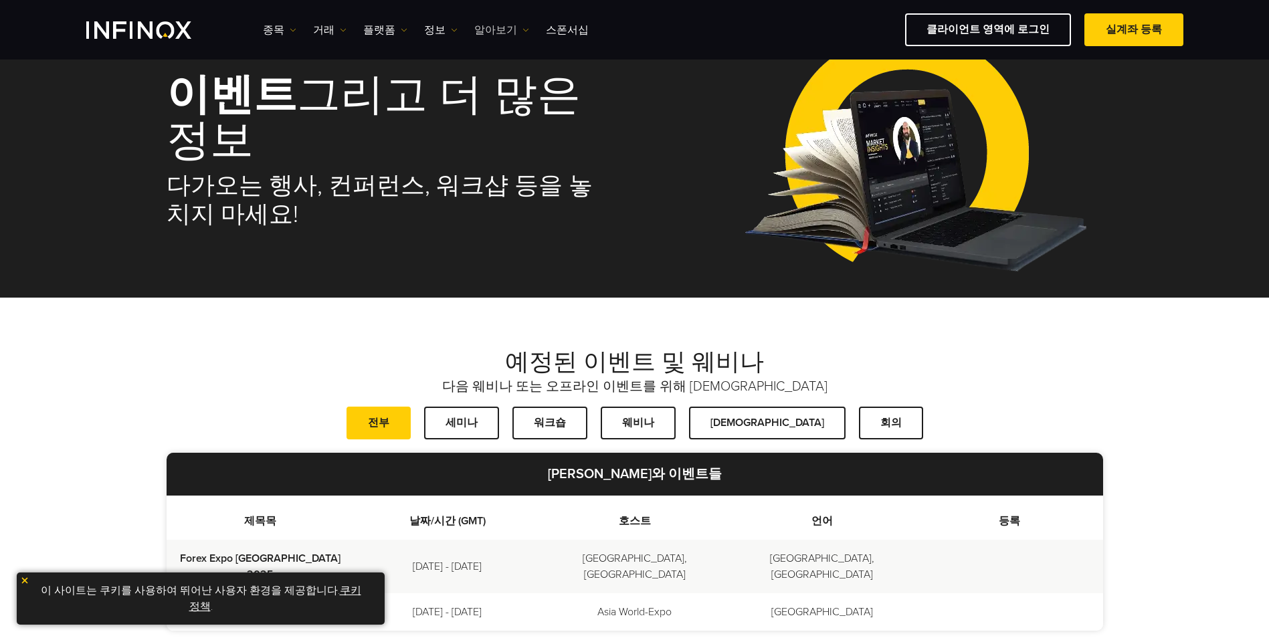
click at [501, 25] on link "알아보기" at bounding box center [501, 30] width 55 height 16
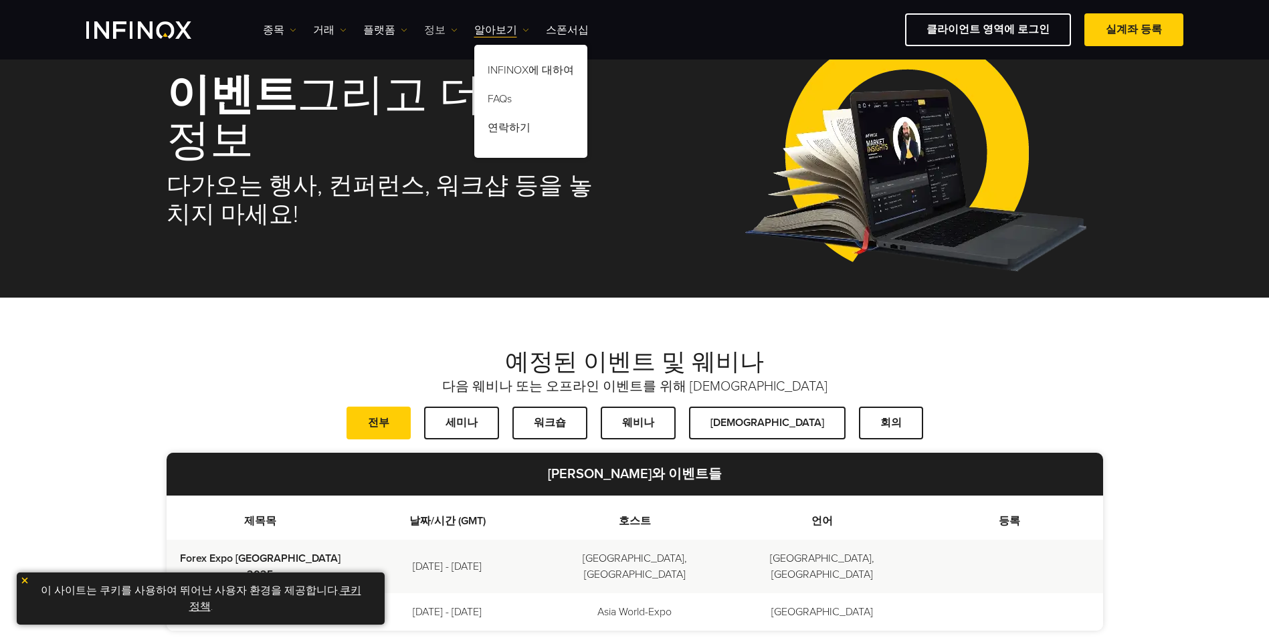
click at [434, 27] on link "정보" at bounding box center [440, 30] width 33 height 16
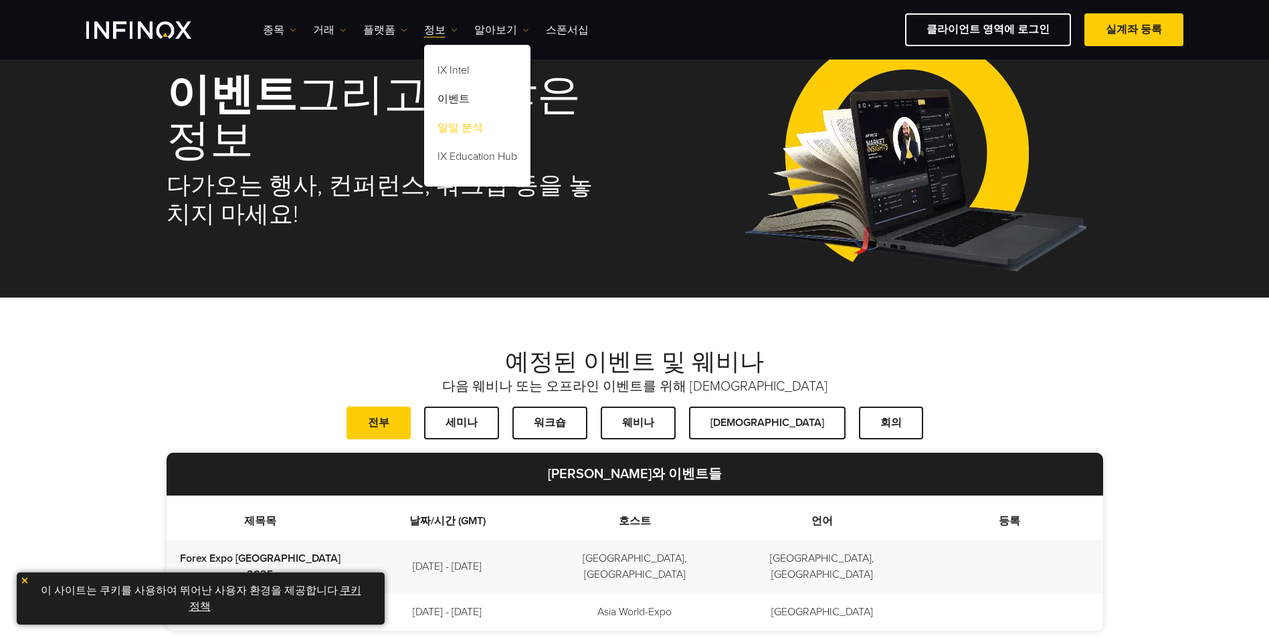
click at [474, 122] on link "일일 분석" at bounding box center [477, 130] width 106 height 29
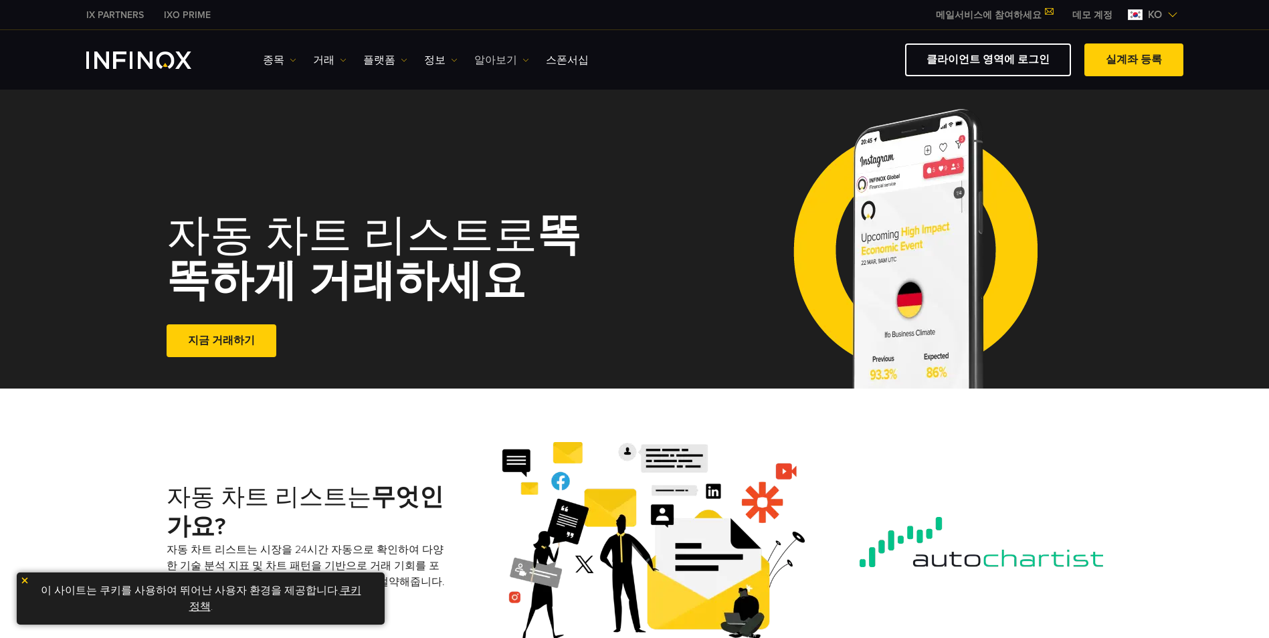
click at [505, 58] on link "알아보기" at bounding box center [501, 60] width 55 height 16
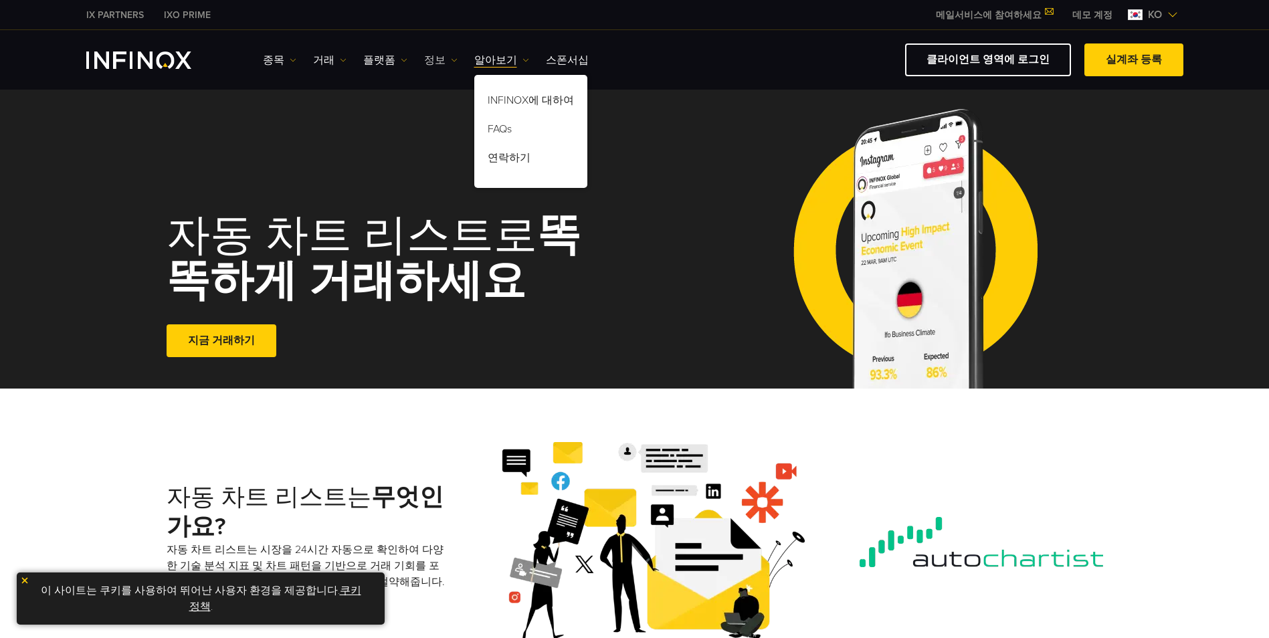
click at [451, 60] on img at bounding box center [454, 60] width 7 height 7
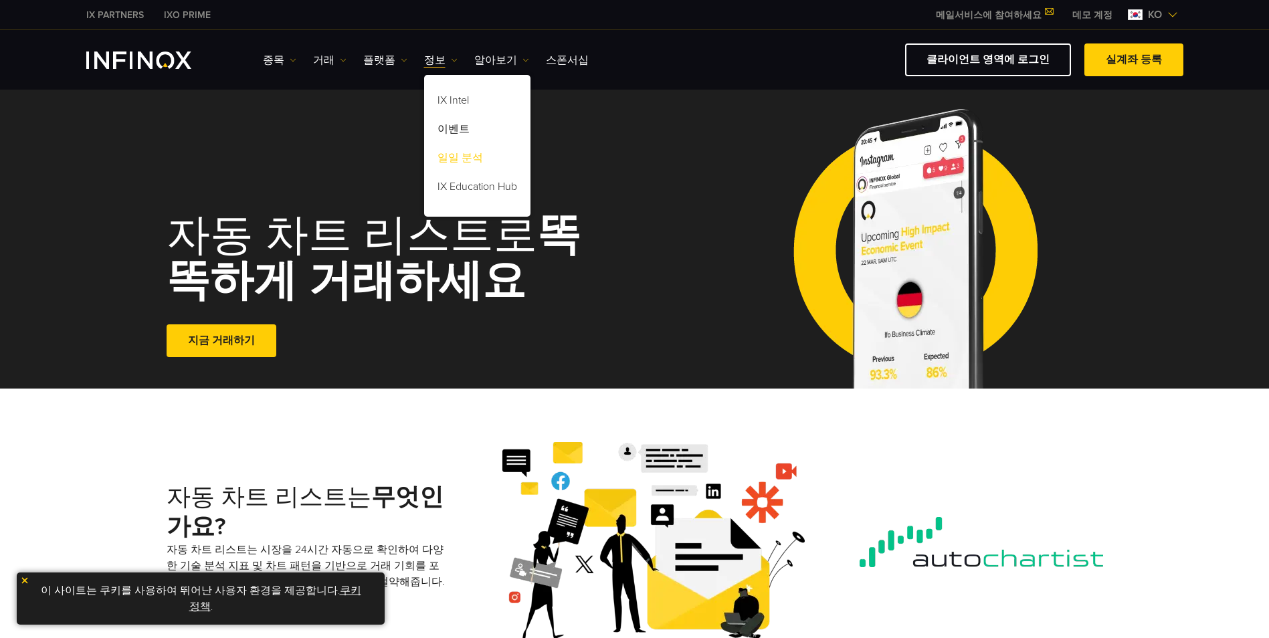
click at [474, 159] on link "일일 분석" at bounding box center [477, 160] width 106 height 29
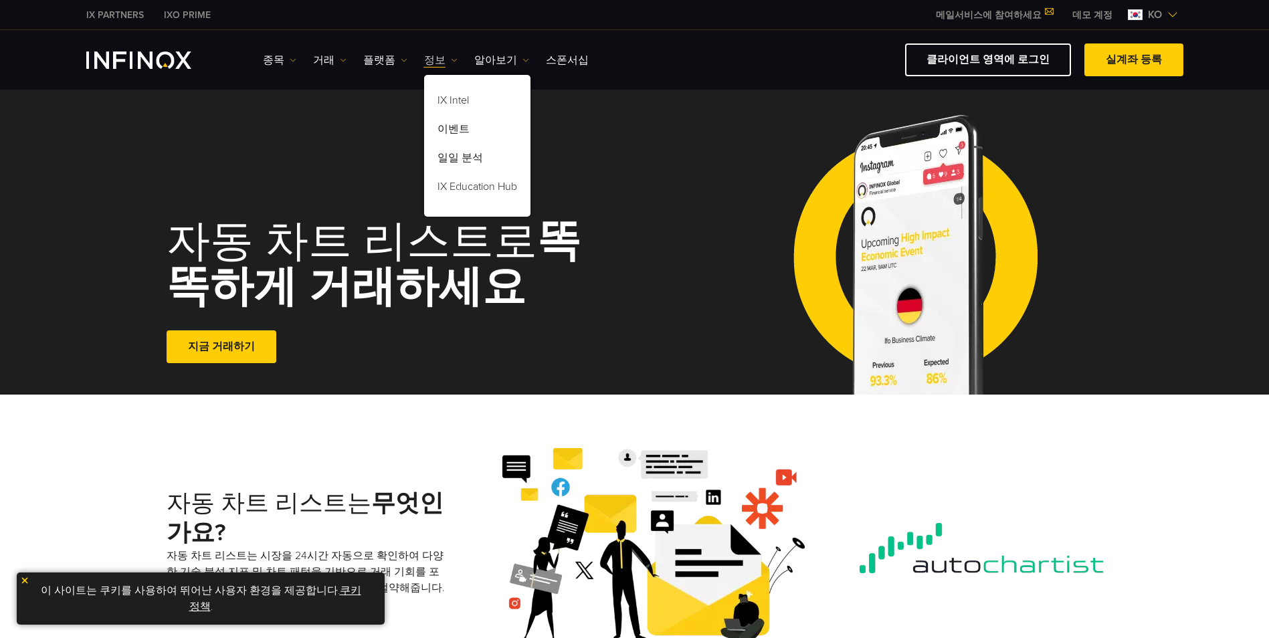
drag, startPoint x: 0, startPoint y: 0, endPoint x: 446, endPoint y: 57, distance: 449.3
click at [451, 57] on img at bounding box center [454, 60] width 7 height 7
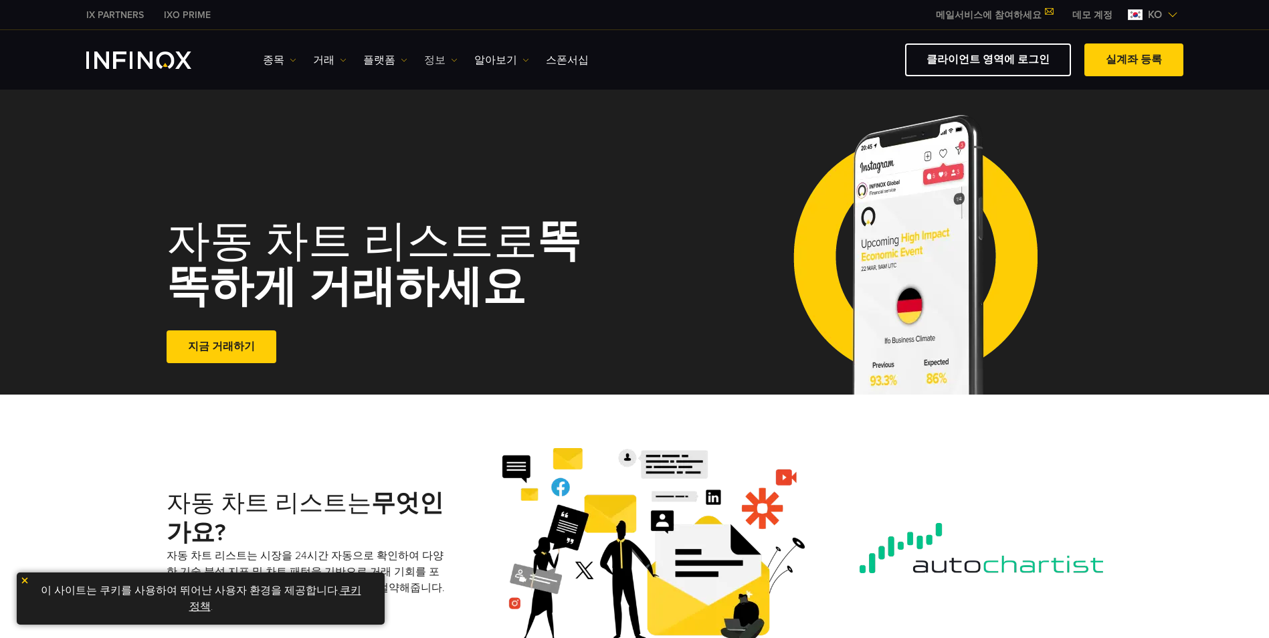
click at [451, 57] on img at bounding box center [454, 60] width 7 height 7
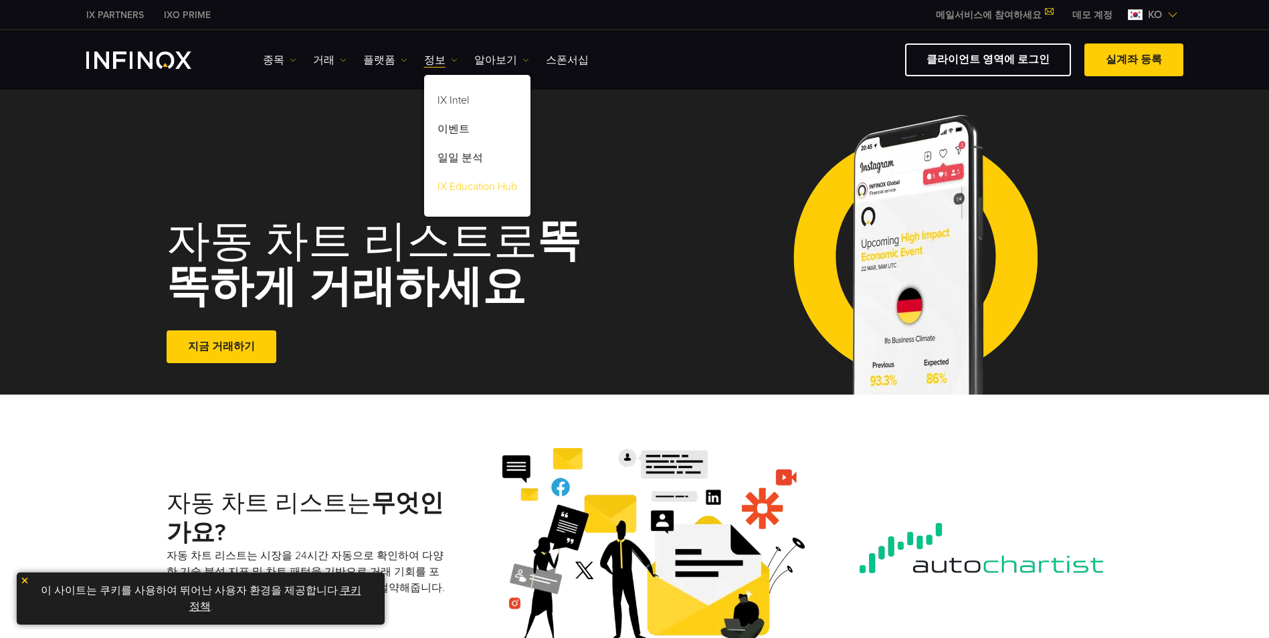
click at [488, 189] on link "IX Education Hub" at bounding box center [477, 189] width 106 height 29
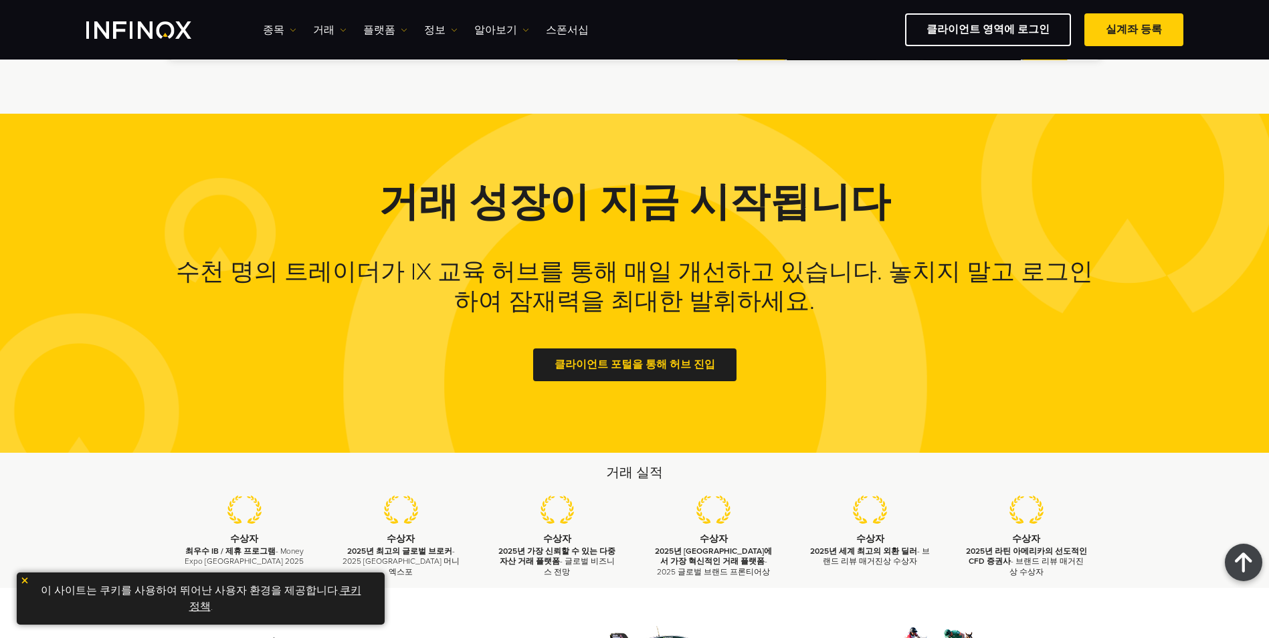
scroll to position [870, 0]
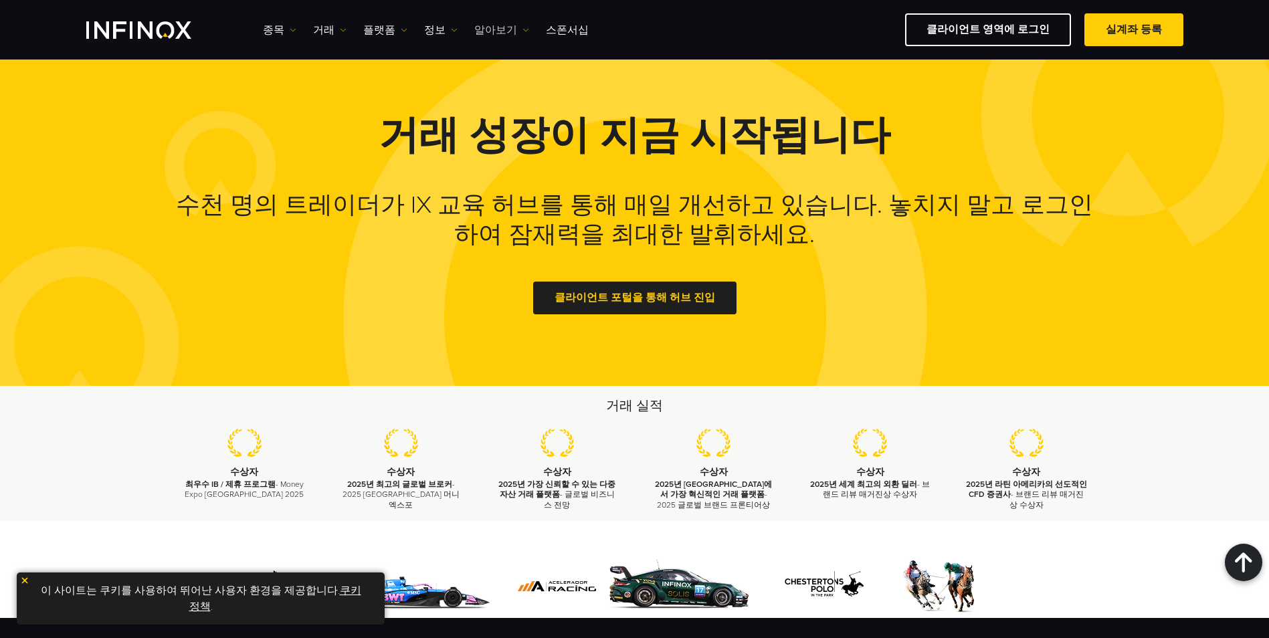
click at [492, 31] on link "알아보기" at bounding box center [501, 30] width 55 height 16
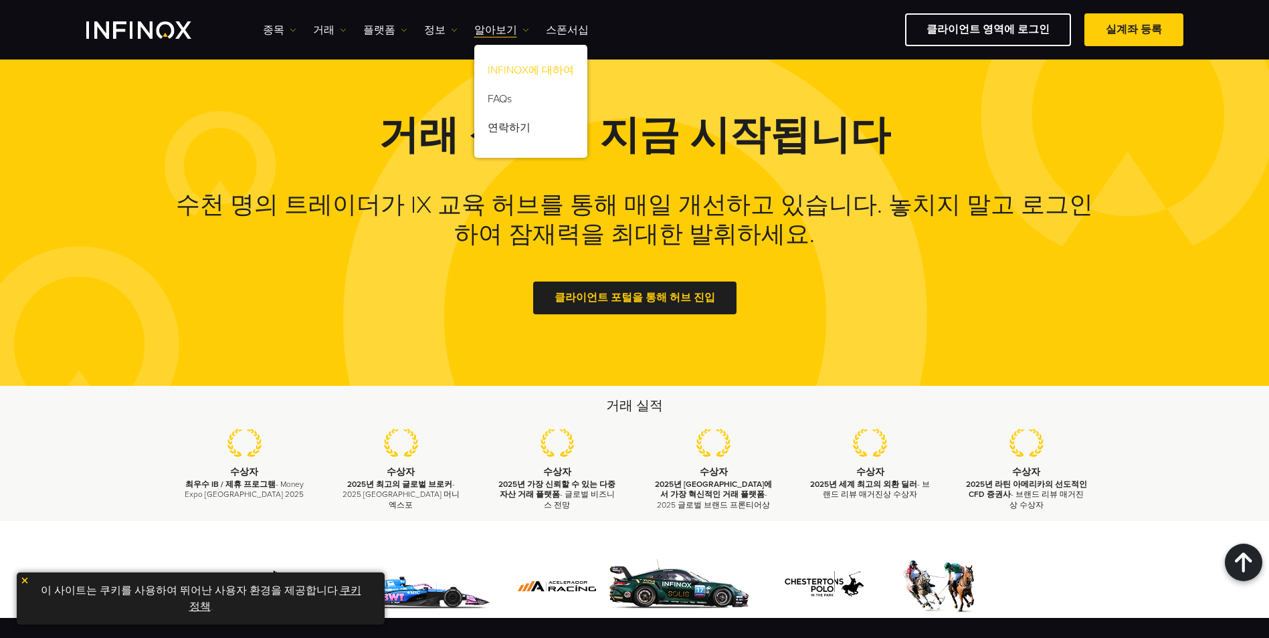
click at [515, 67] on link "INFINOX에 대하여" at bounding box center [530, 72] width 113 height 29
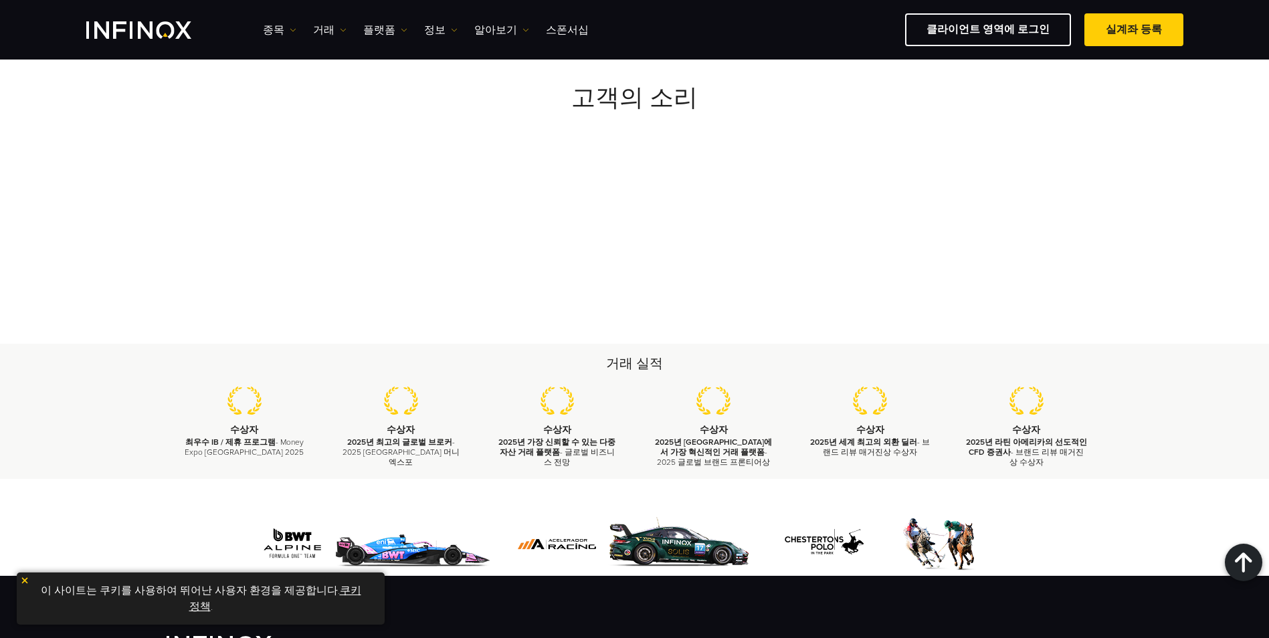
scroll to position [4550, 0]
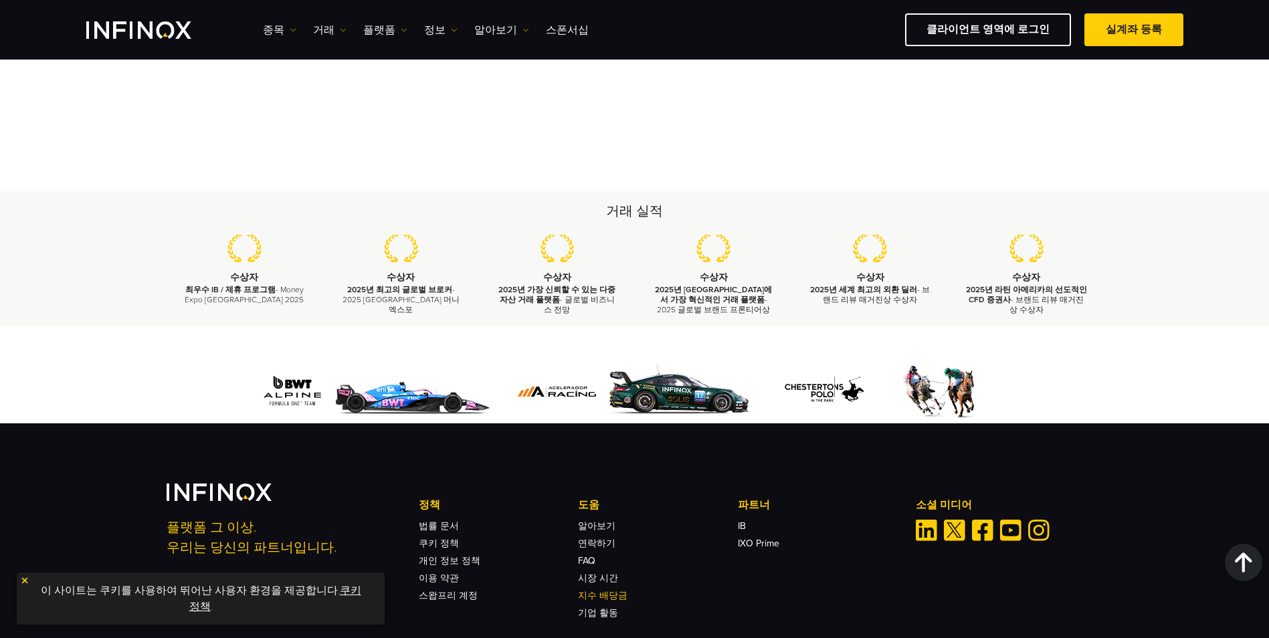
click at [610, 590] on link "지수 배당금" at bounding box center [603, 595] width 50 height 11
